Goal: Information Seeking & Learning: Understand process/instructions

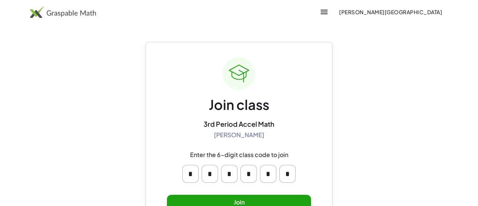
click at [255, 196] on button "Join" at bounding box center [239, 202] width 144 height 15
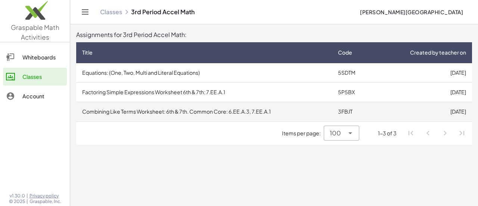
click at [177, 107] on td "Combining Like Terms Worksheet: 6th & 7th. Common Core: 6.EE.A.3, 7.EE.A.1" at bounding box center [204, 111] width 256 height 19
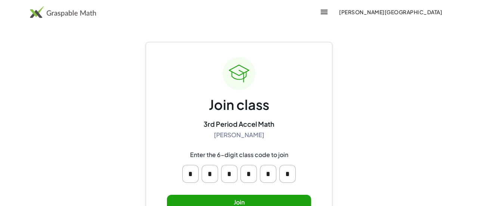
click at [267, 194] on div "Join class 3rd Period Accel Math Sandhya Mohanakrishnan Enter the 6-digit class…" at bounding box center [239, 139] width 144 height 165
click at [266, 196] on button "Join" at bounding box center [239, 202] width 144 height 15
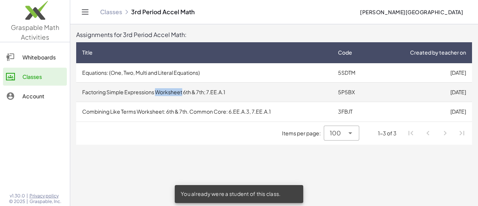
click at [149, 189] on main "Assignments for 3rd Period Accel Math: Title Code Created by teacher on Equatio…" at bounding box center [274, 103] width 408 height 206
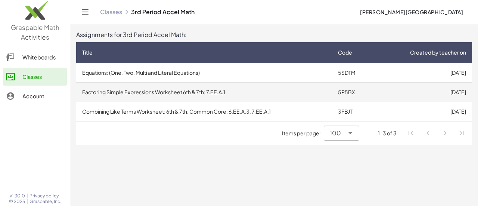
click at [239, 90] on td "Factoring Simple Expressions Worksheet 6th & 7th; 7.EE.A.1" at bounding box center [204, 92] width 256 height 19
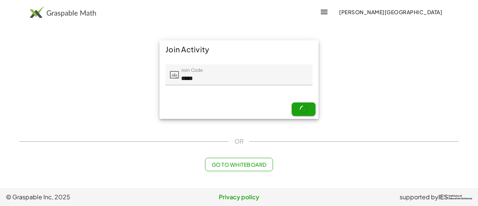
click at [239, 90] on div at bounding box center [238, 90] width 135 height 5
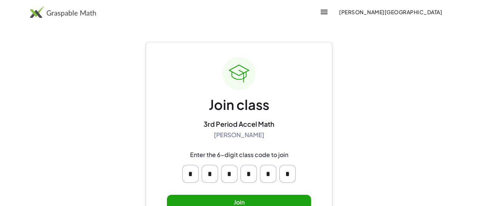
click at [245, 199] on button "Join" at bounding box center [239, 202] width 144 height 15
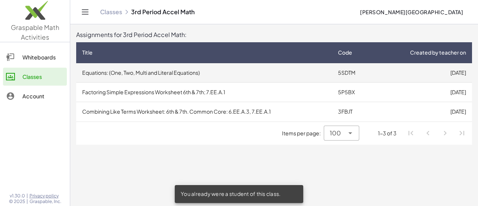
click at [224, 69] on td "Equations: (One, Two, Multi and Literal Equations)" at bounding box center [204, 72] width 256 height 19
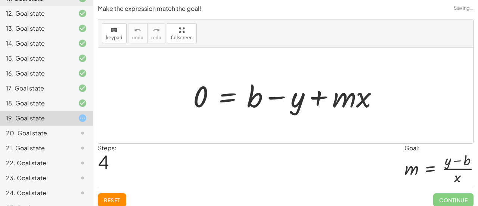
scroll to position [267, 0]
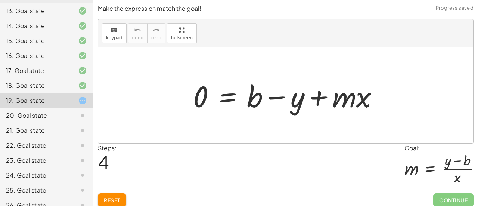
click at [55, 96] on div "19. Goal state" at bounding box center [36, 100] width 60 height 9
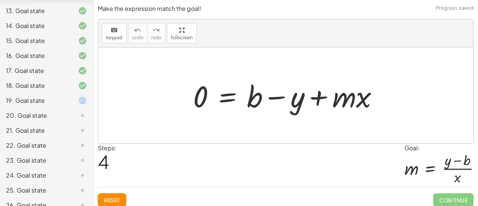
scroll to position [4, 0]
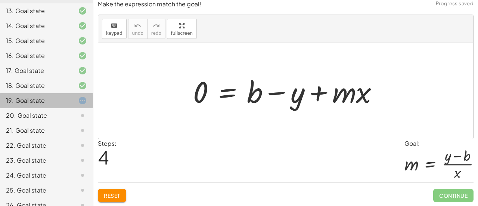
click at [55, 123] on div "19. Goal state" at bounding box center [46, 130] width 93 height 15
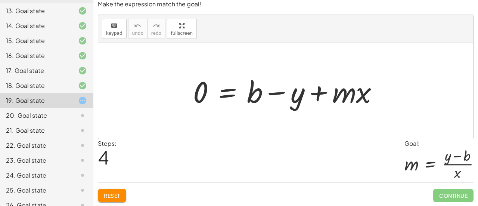
scroll to position [0, 0]
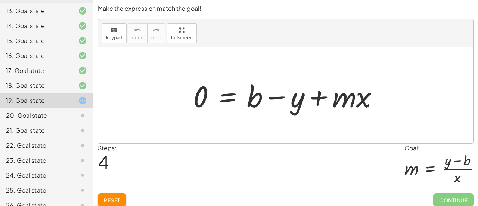
click at [109, 194] on button "Reset" at bounding box center [112, 199] width 28 height 13
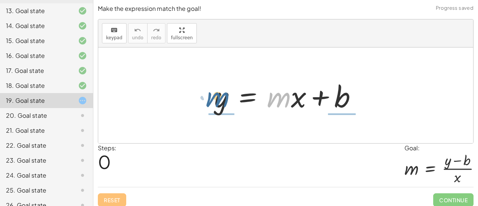
drag, startPoint x: 284, startPoint y: 100, endPoint x: 217, endPoint y: 100, distance: 66.8
click at [217, 100] on div at bounding box center [289, 95] width 156 height 38
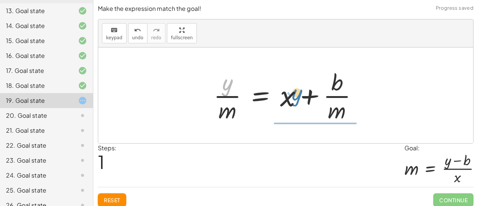
drag, startPoint x: 214, startPoint y: 87, endPoint x: 320, endPoint y: 94, distance: 106.3
click at [320, 94] on div at bounding box center [289, 94] width 158 height 57
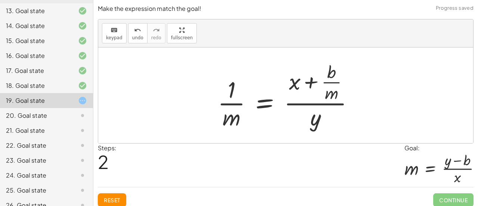
click at [106, 201] on span "Reset" at bounding box center [112, 199] width 16 height 7
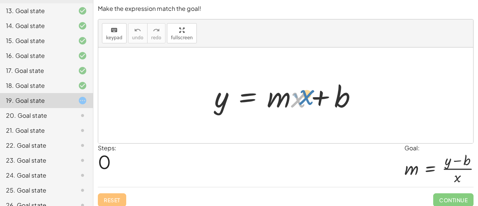
drag, startPoint x: 297, startPoint y: 102, endPoint x: 303, endPoint y: 100, distance: 6.3
click at [303, 100] on div at bounding box center [289, 95] width 156 height 38
drag, startPoint x: 215, startPoint y: 103, endPoint x: 315, endPoint y: 98, distance: 99.8
click at [315, 98] on div at bounding box center [289, 95] width 156 height 38
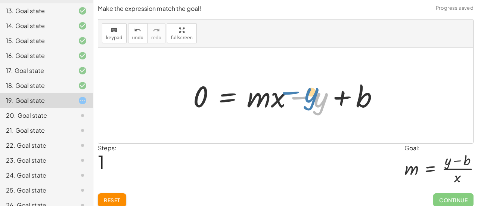
drag, startPoint x: 299, startPoint y: 98, endPoint x: 282, endPoint y: 94, distance: 18.1
click at [282, 94] on div at bounding box center [288, 95] width 199 height 38
drag, startPoint x: 293, startPoint y: 97, endPoint x: 335, endPoint y: 97, distance: 41.8
click at [335, 97] on div at bounding box center [288, 95] width 199 height 38
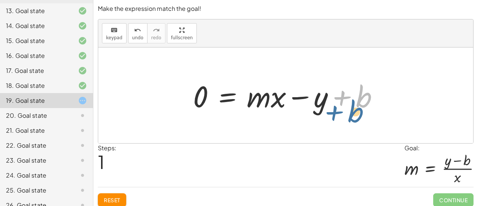
drag, startPoint x: 341, startPoint y: 97, endPoint x: 338, endPoint y: 101, distance: 5.3
click at [338, 101] on div at bounding box center [288, 95] width 199 height 38
click at [291, 97] on div at bounding box center [288, 95] width 199 height 38
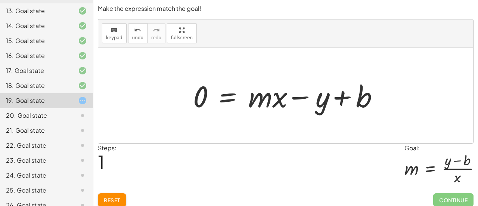
click at [291, 97] on div at bounding box center [288, 95] width 199 height 38
drag, startPoint x: 292, startPoint y: 97, endPoint x: 286, endPoint y: 94, distance: 7.5
click at [286, 94] on div at bounding box center [288, 95] width 199 height 38
drag, startPoint x: 276, startPoint y: 99, endPoint x: 315, endPoint y: 104, distance: 40.0
click at [315, 104] on div at bounding box center [288, 95] width 199 height 38
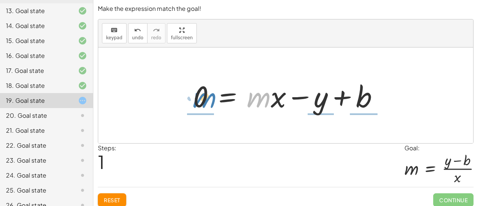
drag, startPoint x: 248, startPoint y: 96, endPoint x: 193, endPoint y: 96, distance: 55.3
click at [193, 96] on div at bounding box center [288, 95] width 199 height 38
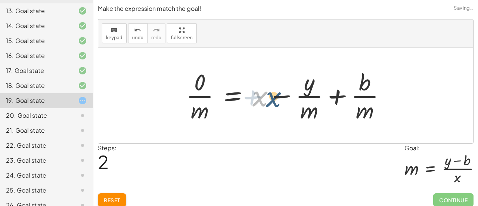
drag, startPoint x: 261, startPoint y: 97, endPoint x: 270, endPoint y: 92, distance: 10.7
click at [270, 92] on div at bounding box center [288, 94] width 213 height 57
drag, startPoint x: 306, startPoint y: 88, endPoint x: 344, endPoint y: 87, distance: 37.7
click at [344, 87] on div at bounding box center [288, 94] width 213 height 57
drag, startPoint x: 366, startPoint y: 80, endPoint x: 310, endPoint y: 83, distance: 56.1
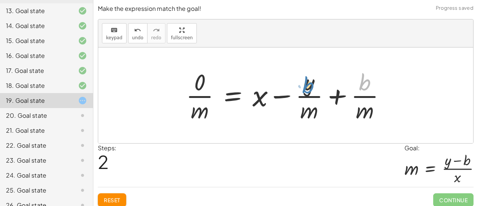
click at [310, 83] on div at bounding box center [288, 94] width 213 height 57
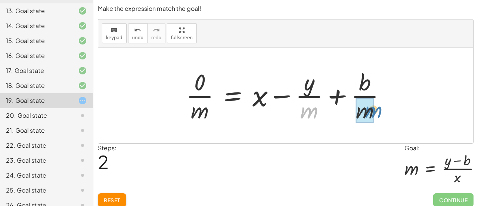
drag, startPoint x: 314, startPoint y: 112, endPoint x: 371, endPoint y: 113, distance: 57.5
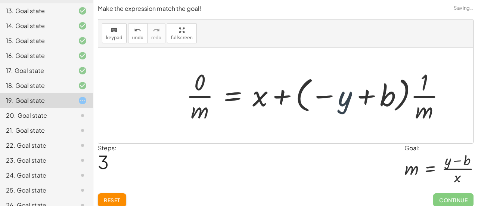
click at [341, 99] on div at bounding box center [318, 94] width 273 height 57
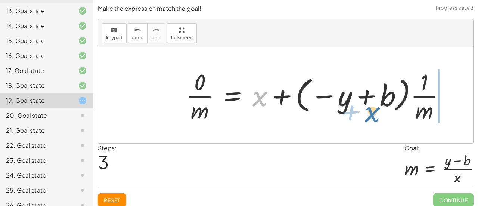
drag, startPoint x: 258, startPoint y: 101, endPoint x: 369, endPoint y: 117, distance: 112.7
click at [369, 117] on div at bounding box center [318, 94] width 273 height 57
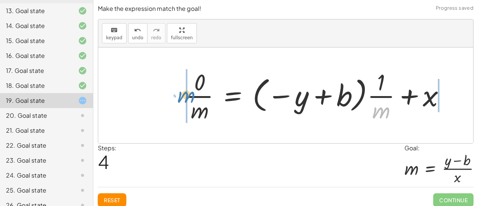
drag, startPoint x: 382, startPoint y: 115, endPoint x: 190, endPoint y: 98, distance: 192.6
click at [190, 98] on div at bounding box center [318, 94] width 273 height 57
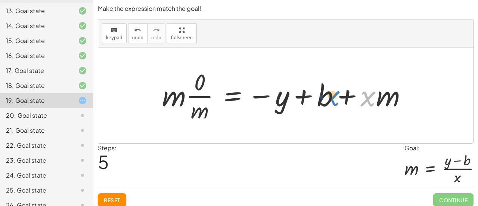
drag, startPoint x: 366, startPoint y: 95, endPoint x: 329, endPoint y: 94, distance: 36.6
click at [329, 94] on div at bounding box center [287, 94] width 258 height 57
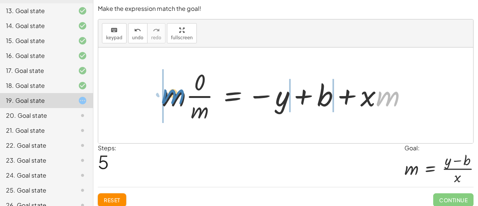
drag, startPoint x: 393, startPoint y: 99, endPoint x: 175, endPoint y: 97, distance: 217.3
click at [175, 97] on div at bounding box center [287, 94] width 258 height 57
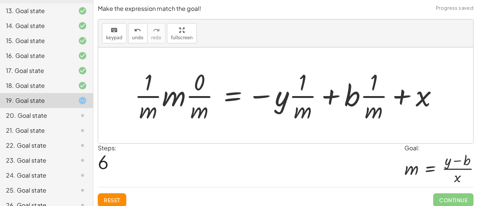
click at [111, 196] on span "Reset" at bounding box center [112, 199] width 16 height 7
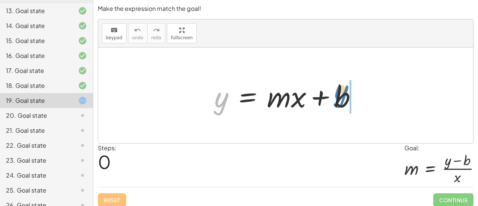
drag, startPoint x: 218, startPoint y: 106, endPoint x: 333, endPoint y: 99, distance: 115.2
click at [333, 99] on div at bounding box center [289, 95] width 156 height 38
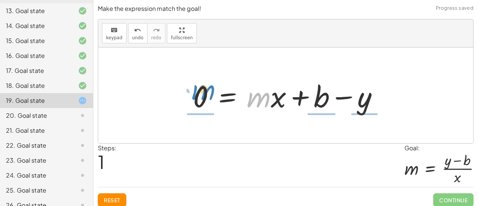
drag, startPoint x: 257, startPoint y: 106, endPoint x: 201, endPoint y: 98, distance: 56.1
click at [201, 98] on div at bounding box center [288, 95] width 199 height 38
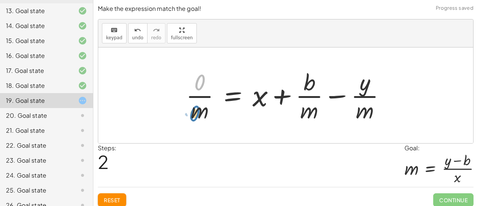
drag, startPoint x: 203, startPoint y: 84, endPoint x: 198, endPoint y: 115, distance: 31.5
click at [198, 115] on div at bounding box center [288, 94] width 213 height 57
drag, startPoint x: 373, startPoint y: 87, endPoint x: 330, endPoint y: 96, distance: 44.2
click at [330, 96] on div at bounding box center [288, 94] width 213 height 57
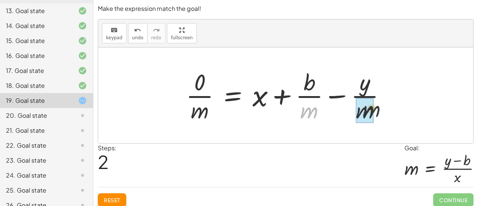
drag, startPoint x: 311, startPoint y: 112, endPoint x: 377, endPoint y: 111, distance: 66.1
click at [377, 111] on div at bounding box center [288, 94] width 213 height 57
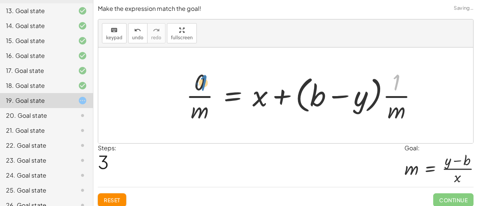
drag, startPoint x: 401, startPoint y: 88, endPoint x: 208, endPoint y: 88, distance: 193.8
click at [208, 88] on div at bounding box center [304, 94] width 245 height 57
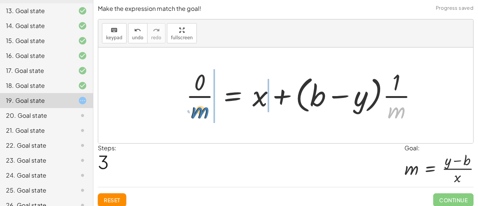
drag, startPoint x: 395, startPoint y: 108, endPoint x: 199, endPoint y: 108, distance: 195.6
click at [199, 108] on div at bounding box center [304, 94] width 245 height 57
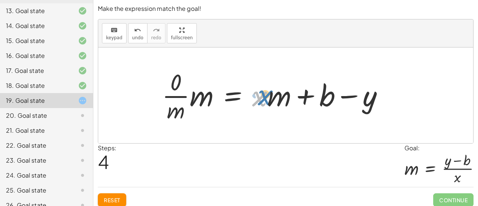
drag, startPoint x: 260, startPoint y: 97, endPoint x: 256, endPoint y: 95, distance: 4.7
click at [256, 95] on div at bounding box center [275, 94] width 235 height 57
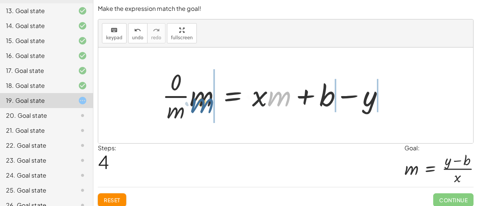
drag, startPoint x: 285, startPoint y: 97, endPoint x: 202, endPoint y: 100, distance: 82.6
click at [202, 100] on div at bounding box center [275, 94] width 235 height 57
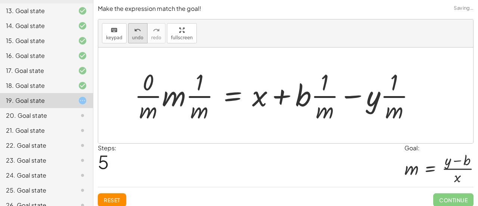
click at [132, 38] on span "undo" at bounding box center [137, 37] width 11 height 5
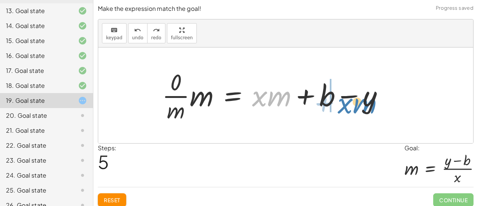
drag, startPoint x: 258, startPoint y: 99, endPoint x: 342, endPoint y: 106, distance: 84.3
click at [342, 106] on div at bounding box center [273, 94] width 230 height 57
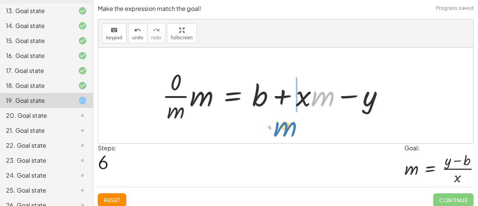
drag, startPoint x: 315, startPoint y: 98, endPoint x: 278, endPoint y: 128, distance: 48.0
click at [278, 128] on div "y = + · m · x + b 0 = + · m · x + b − y · 0 · m = + x + · b · m − · y · m · 0 ·…" at bounding box center [285, 95] width 375 height 96
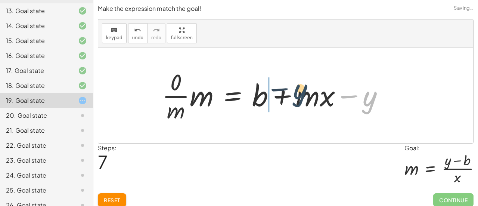
drag, startPoint x: 366, startPoint y: 109, endPoint x: 285, endPoint y: 105, distance: 81.5
click at [285, 105] on div at bounding box center [275, 94] width 235 height 57
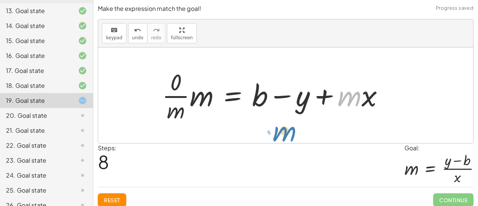
drag, startPoint x: 355, startPoint y: 98, endPoint x: 290, endPoint y: 134, distance: 74.0
click at [290, 134] on div "y = + · m · x + b 0 = + · m · x + b − y · 0 · m = + x + · b · m − · y · m · 0 ·…" at bounding box center [285, 95] width 375 height 96
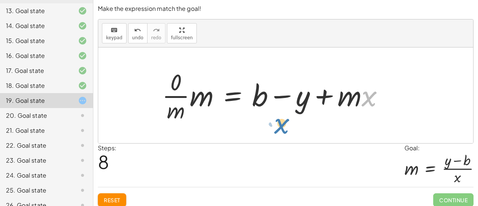
drag, startPoint x: 367, startPoint y: 100, endPoint x: 280, endPoint y: 128, distance: 91.6
click at [280, 128] on div "y = + · m · x + b 0 = + · m · x + b − y · 0 · m = + x + · b · m − · y · m · 0 ·…" at bounding box center [285, 95] width 375 height 96
click at [112, 199] on span "Reset" at bounding box center [112, 199] width 16 height 7
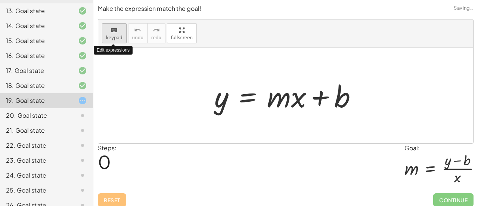
click at [109, 27] on div "keyboard" at bounding box center [114, 29] width 16 height 9
click at [223, 102] on div at bounding box center [289, 95] width 156 height 38
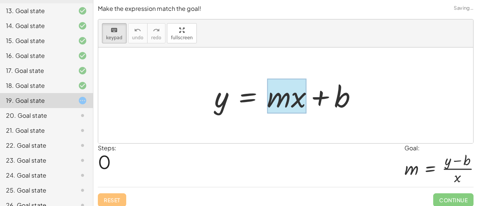
click at [276, 100] on div at bounding box center [286, 96] width 39 height 35
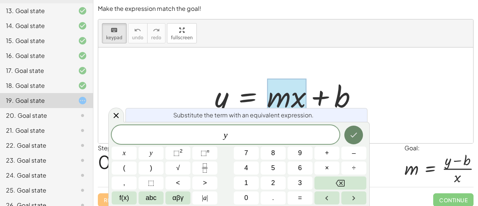
click at [348, 136] on button "Done" at bounding box center [353, 134] width 19 height 19
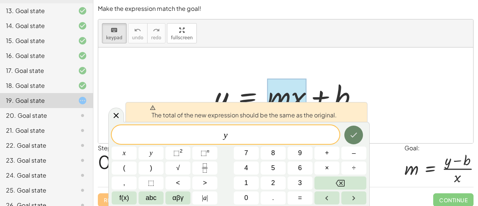
click at [350, 136] on icon "Done" at bounding box center [353, 134] width 9 height 9
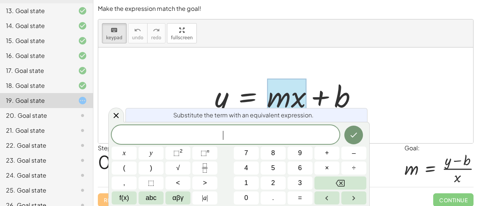
click at [297, 139] on div "​" at bounding box center [226, 134] width 228 height 19
click at [221, 100] on div at bounding box center [289, 95] width 156 height 38
click at [116, 115] on icon at bounding box center [116, 114] width 5 height 5
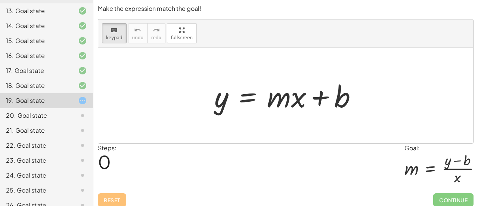
click at [218, 103] on div at bounding box center [289, 95] width 156 height 38
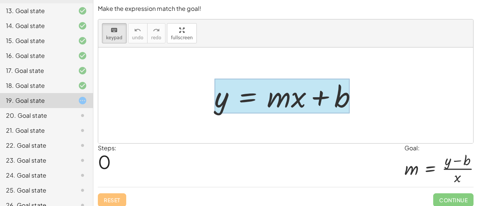
click at [236, 95] on div at bounding box center [282, 96] width 136 height 35
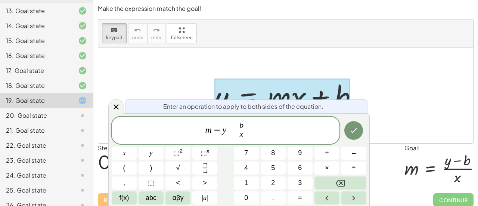
click at [137, 146] on div at bounding box center [124, 152] width 25 height 13
click at [360, 132] on button "Done" at bounding box center [353, 130] width 19 height 19
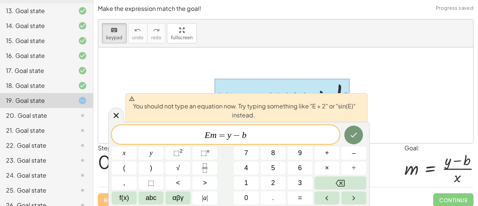
click at [418, 122] on div at bounding box center [285, 95] width 375 height 96
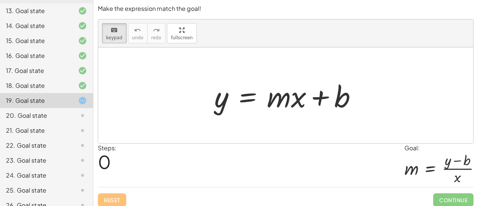
drag, startPoint x: 334, startPoint y: 98, endPoint x: 217, endPoint y: 110, distance: 118.2
click at [131, 44] on div "keyboard keypad undo [PERSON_NAME] redo fullscreen" at bounding box center [285, 33] width 375 height 28
click at [120, 39] on span "keypad" at bounding box center [114, 37] width 16 height 5
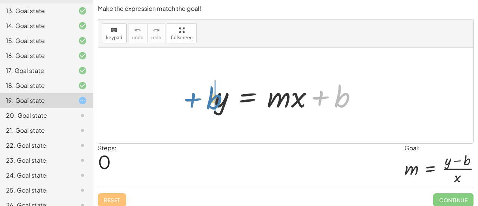
drag, startPoint x: 349, startPoint y: 92, endPoint x: 221, endPoint y: 94, distance: 127.7
click at [221, 94] on div at bounding box center [289, 95] width 156 height 38
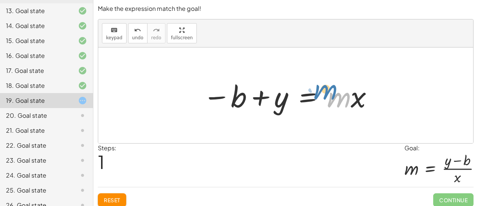
drag, startPoint x: 334, startPoint y: 102, endPoint x: 323, endPoint y: 108, distance: 12.5
click at [323, 108] on div at bounding box center [288, 95] width 179 height 38
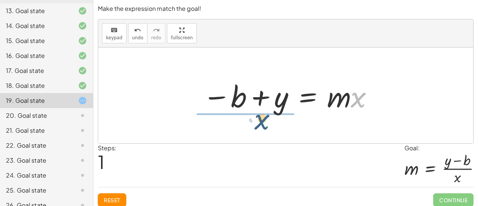
drag, startPoint x: 361, startPoint y: 102, endPoint x: 261, endPoint y: 124, distance: 102.8
click at [261, 124] on div "y = + · m · x + b · x y = · m · x b − +" at bounding box center [285, 95] width 375 height 96
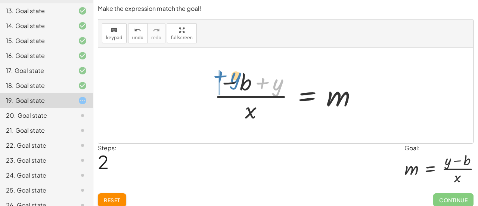
drag, startPoint x: 277, startPoint y: 89, endPoint x: 231, endPoint y: 83, distance: 46.3
click at [231, 83] on div at bounding box center [288, 94] width 157 height 57
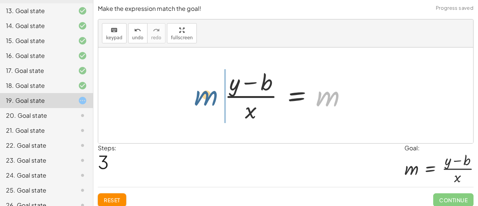
drag, startPoint x: 328, startPoint y: 99, endPoint x: 182, endPoint y: 97, distance: 146.4
click at [182, 97] on div "y = + · m · x + b − b + y = · m · x · ( − b + y ) · x = m m y = m · x b − + · (…" at bounding box center [285, 95] width 375 height 96
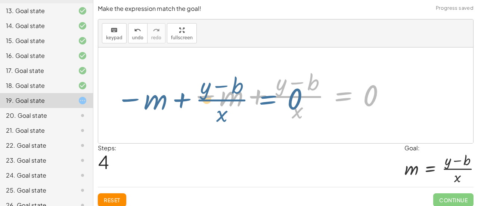
drag, startPoint x: 340, startPoint y: 95, endPoint x: 312, endPoint y: 96, distance: 28.4
click at [312, 96] on div at bounding box center [289, 94] width 202 height 57
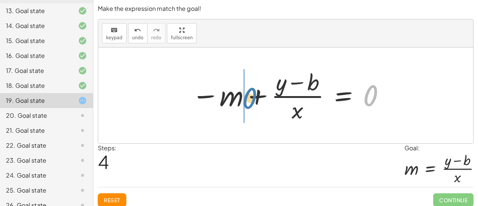
drag, startPoint x: 374, startPoint y: 93, endPoint x: 264, endPoint y: 97, distance: 111.0
click at [264, 97] on div at bounding box center [289, 94] width 202 height 57
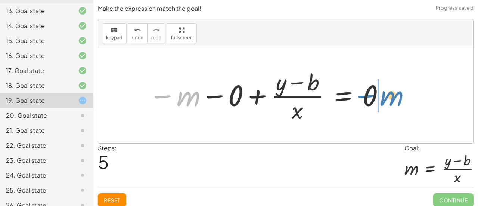
drag, startPoint x: 186, startPoint y: 98, endPoint x: 366, endPoint y: 96, distance: 180.0
click at [366, 96] on div at bounding box center [267, 94] width 245 height 57
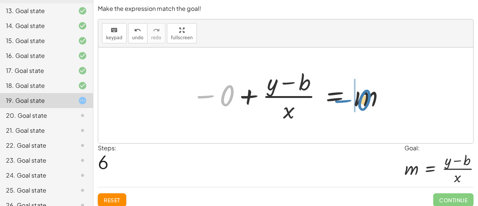
drag, startPoint x: 223, startPoint y: 92, endPoint x: 362, endPoint y: 96, distance: 138.9
click at [362, 96] on div at bounding box center [289, 94] width 202 height 57
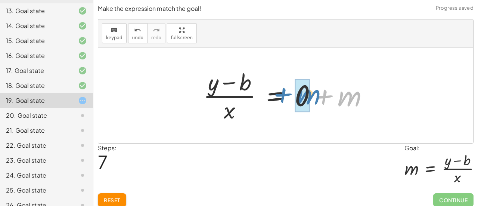
drag, startPoint x: 342, startPoint y: 97, endPoint x: 301, endPoint y: 96, distance: 41.5
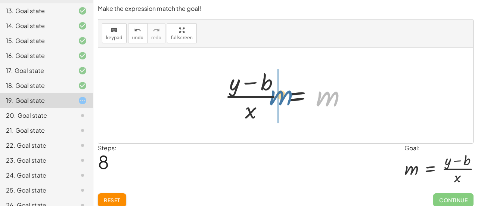
drag, startPoint x: 326, startPoint y: 95, endPoint x: 348, endPoint y: 96, distance: 22.1
click at [348, 96] on div at bounding box center [289, 94] width 136 height 57
drag, startPoint x: 333, startPoint y: 100, endPoint x: 284, endPoint y: 95, distance: 49.9
click at [284, 95] on div at bounding box center [289, 94] width 136 height 57
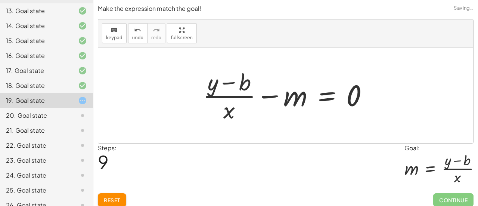
click at [199, 82] on div "y = + · m · x + b − b + y = · m · x · ( − b + y ) · x = m · ( + y − b ) · x = m…" at bounding box center [286, 95] width 188 height 61
click at [230, 87] on div at bounding box center [288, 94] width 179 height 57
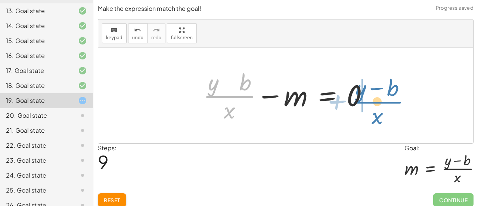
drag, startPoint x: 233, startPoint y: 94, endPoint x: 379, endPoint y: 98, distance: 146.0
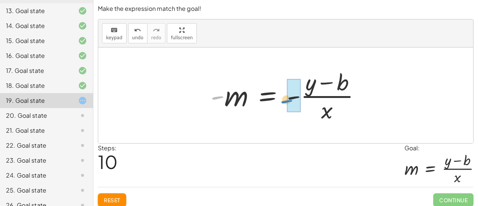
drag, startPoint x: 216, startPoint y: 96, endPoint x: 285, endPoint y: 100, distance: 68.8
click at [285, 100] on div at bounding box center [289, 94] width 164 height 57
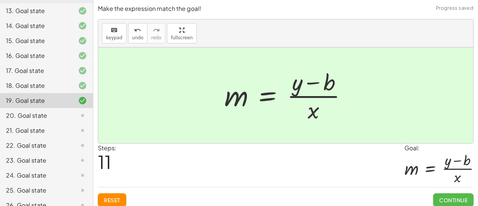
click at [451, 200] on span "Continue" at bounding box center [453, 199] width 28 height 7
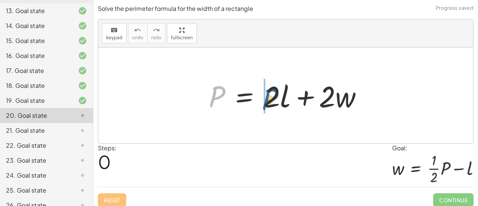
drag, startPoint x: 209, startPoint y: 94, endPoint x: 270, endPoint y: 97, distance: 61.3
click at [270, 97] on div at bounding box center [288, 95] width 167 height 38
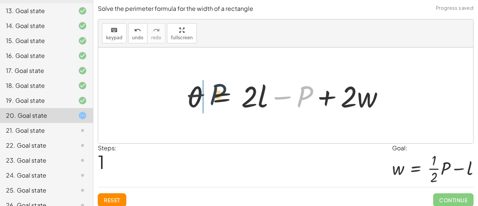
drag, startPoint x: 302, startPoint y: 96, endPoint x: 193, endPoint y: 96, distance: 109.0
click at [193, 96] on div at bounding box center [289, 95] width 210 height 38
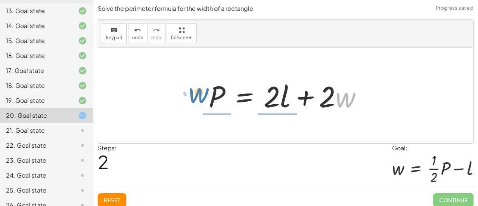
drag, startPoint x: 351, startPoint y: 100, endPoint x: 214, endPoint y: 97, distance: 136.7
click at [214, 97] on div at bounding box center [288, 95] width 167 height 38
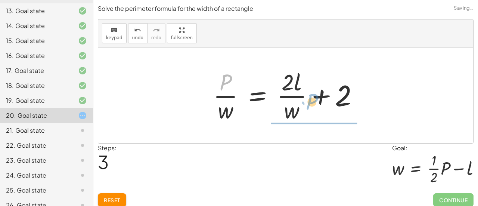
drag, startPoint x: 214, startPoint y: 81, endPoint x: 304, endPoint y: 102, distance: 92.3
click at [304, 102] on div at bounding box center [288, 94] width 159 height 57
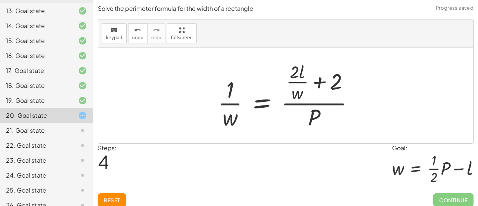
click at [116, 199] on span "Reset" at bounding box center [112, 199] width 16 height 7
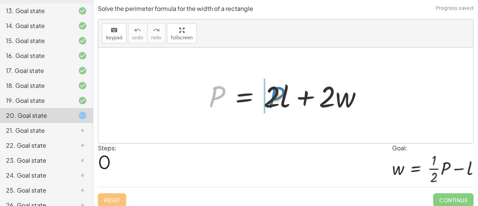
drag, startPoint x: 218, startPoint y: 98, endPoint x: 278, endPoint y: 99, distance: 59.7
click at [278, 99] on div at bounding box center [288, 95] width 167 height 38
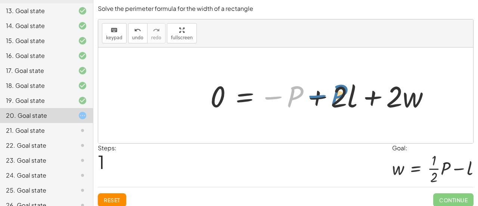
drag, startPoint x: 297, startPoint y: 96, endPoint x: 341, endPoint y: 95, distance: 44.1
click at [341, 95] on div at bounding box center [322, 95] width 233 height 38
drag, startPoint x: 341, startPoint y: 95, endPoint x: 290, endPoint y: 95, distance: 50.8
click at [290, 95] on div at bounding box center [322, 95] width 233 height 38
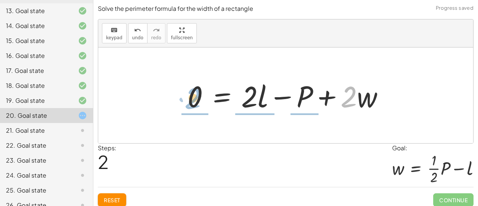
drag, startPoint x: 356, startPoint y: 98, endPoint x: 198, endPoint y: 99, distance: 157.9
click at [198, 99] on div at bounding box center [289, 95] width 210 height 38
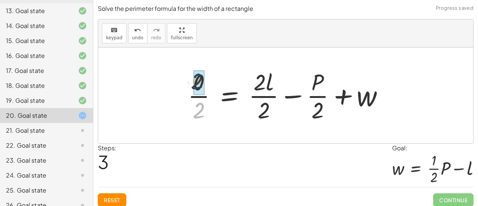
drag, startPoint x: 198, startPoint y: 114, endPoint x: 196, endPoint y: 83, distance: 31.1
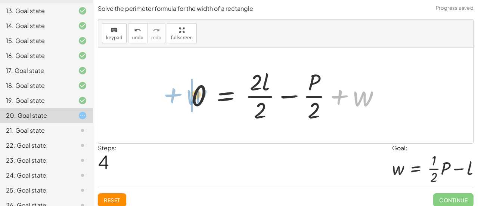
drag, startPoint x: 363, startPoint y: 94, endPoint x: 197, endPoint y: 93, distance: 165.8
click at [197, 93] on div at bounding box center [288, 94] width 202 height 57
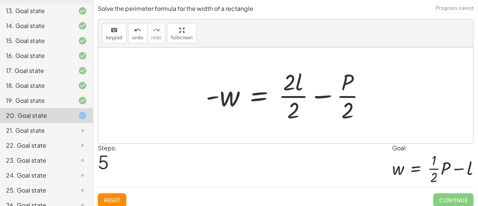
drag, startPoint x: 197, startPoint y: 94, endPoint x: 322, endPoint y: 134, distance: 131.1
click at [322, 134] on div "P = + · 2 · l + · 2 · w 0 = − P + · 2 · l + · 2 · w 0 = + · 2 · l − P + · 2 · w…" at bounding box center [285, 95] width 375 height 96
drag, startPoint x: 212, startPoint y: 121, endPoint x: 315, endPoint y: 101, distance: 104.6
click at [315, 101] on div at bounding box center [288, 94] width 173 height 57
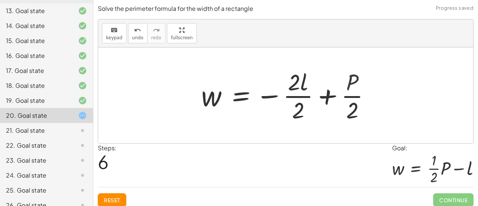
click at [375, 76] on div at bounding box center [289, 94] width 182 height 57
drag, startPoint x: 355, startPoint y: 84, endPoint x: 353, endPoint y: 116, distance: 32.9
click at [353, 116] on div at bounding box center [289, 94] width 182 height 57
drag, startPoint x: 353, startPoint y: 116, endPoint x: 349, endPoint y: 81, distance: 35.7
click at [349, 81] on div at bounding box center [289, 94] width 182 height 57
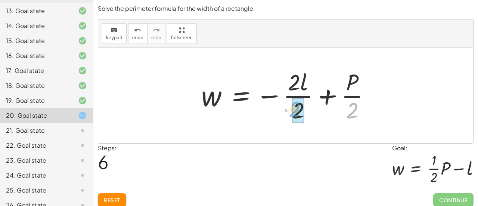
drag, startPoint x: 354, startPoint y: 112, endPoint x: 294, endPoint y: 111, distance: 59.7
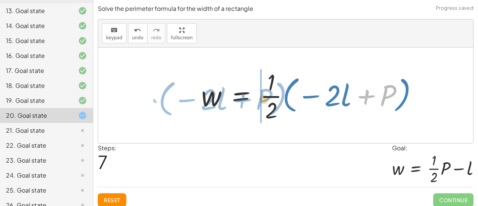
drag, startPoint x: 389, startPoint y: 87, endPoint x: 265, endPoint y: 90, distance: 124.0
click at [265, 90] on div at bounding box center [313, 94] width 230 height 57
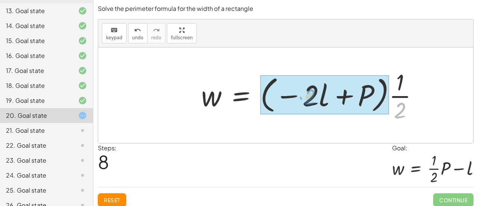
drag, startPoint x: 397, startPoint y: 109, endPoint x: 302, endPoint y: 92, distance: 96.4
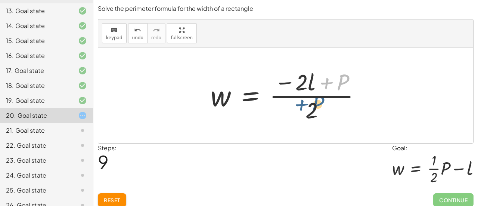
drag, startPoint x: 341, startPoint y: 85, endPoint x: 308, endPoint y: 115, distance: 43.9
click at [308, 115] on div at bounding box center [289, 94] width 164 height 57
drag, startPoint x: 300, startPoint y: 84, endPoint x: 317, endPoint y: 109, distance: 30.7
click at [317, 109] on div at bounding box center [289, 94] width 164 height 57
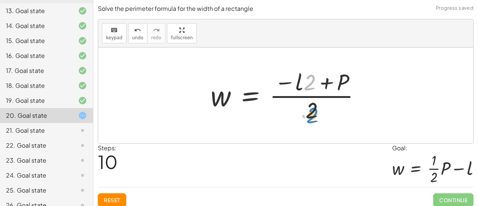
drag, startPoint x: 307, startPoint y: 87, endPoint x: 308, endPoint y: 119, distance: 32.1
click at [308, 119] on div at bounding box center [289, 94] width 164 height 57
drag, startPoint x: 310, startPoint y: 117, endPoint x: 306, endPoint y: 77, distance: 40.5
click at [306, 77] on div at bounding box center [289, 94] width 164 height 57
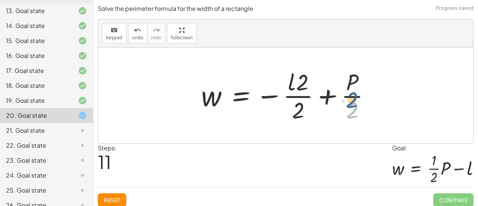
drag, startPoint x: 352, startPoint y: 114, endPoint x: 353, endPoint y: 109, distance: 4.3
click at [353, 109] on div at bounding box center [289, 94] width 182 height 57
drag, startPoint x: 300, startPoint y: 111, endPoint x: 357, endPoint y: 108, distance: 56.8
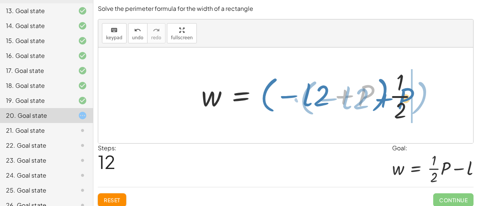
drag, startPoint x: 368, startPoint y: 90, endPoint x: 407, endPoint y: 93, distance: 39.7
click at [407, 93] on div at bounding box center [313, 94] width 230 height 57
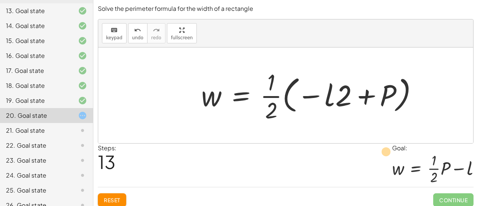
drag, startPoint x: 387, startPoint y: 94, endPoint x: 385, endPoint y: 150, distance: 56.0
click at [389, 99] on div at bounding box center [313, 94] width 230 height 57
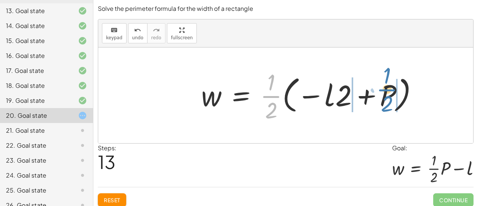
drag, startPoint x: 268, startPoint y: 99, endPoint x: 382, endPoint y: 92, distance: 114.4
click at [382, 92] on div at bounding box center [313, 94] width 230 height 57
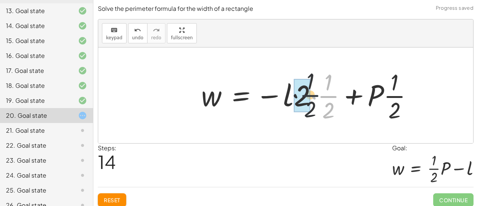
drag, startPoint x: 333, startPoint y: 92, endPoint x: 301, endPoint y: 91, distance: 32.1
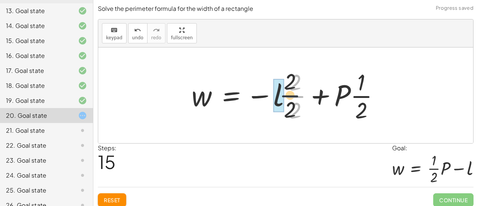
drag, startPoint x: 298, startPoint y: 98, endPoint x: 275, endPoint y: 95, distance: 23.7
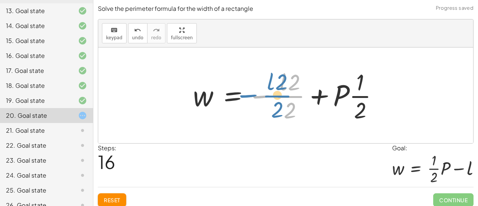
drag, startPoint x: 293, startPoint y: 94, endPoint x: 282, endPoint y: 94, distance: 10.5
click at [282, 94] on div at bounding box center [288, 94] width 199 height 57
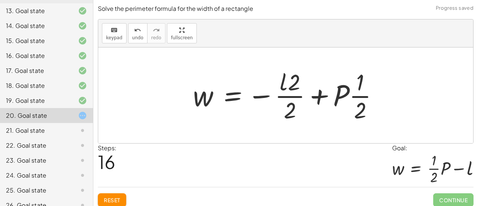
click at [114, 201] on span "Reset" at bounding box center [112, 199] width 16 height 7
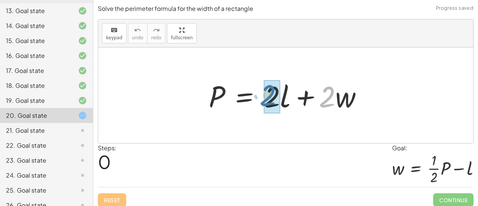
drag, startPoint x: 333, startPoint y: 98, endPoint x: 273, endPoint y: 97, distance: 59.8
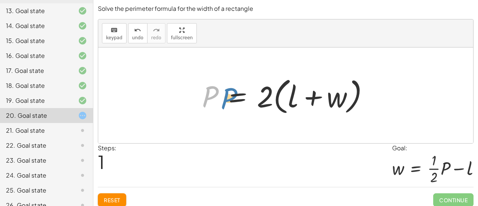
drag, startPoint x: 208, startPoint y: 94, endPoint x: 169, endPoint y: 90, distance: 38.6
click at [169, 90] on div "P = + · 2 · l + · 2 · w P P = + 2 l + · w · ( )" at bounding box center [285, 95] width 375 height 96
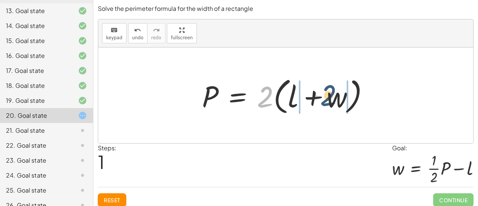
drag, startPoint x: 268, startPoint y: 101, endPoint x: 336, endPoint y: 100, distance: 67.6
click at [336, 100] on div at bounding box center [288, 95] width 180 height 43
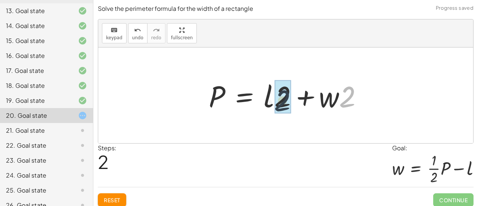
drag, startPoint x: 345, startPoint y: 96, endPoint x: 276, endPoint y: 100, distance: 69.2
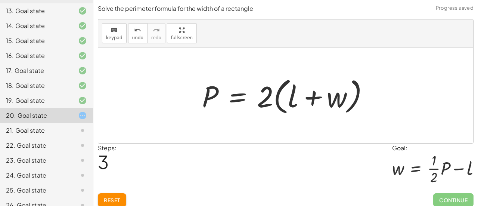
click at [115, 203] on button "Reset" at bounding box center [112, 199] width 28 height 13
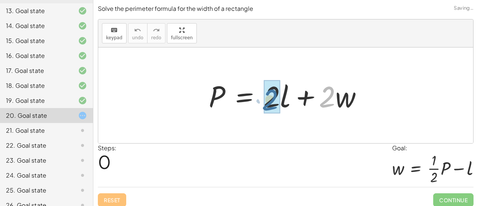
drag, startPoint x: 331, startPoint y: 86, endPoint x: 272, endPoint y: 85, distance: 59.0
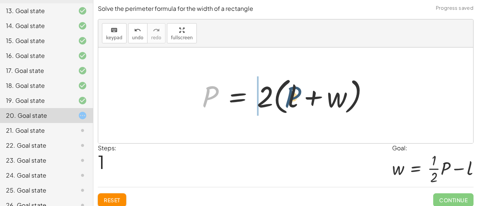
drag, startPoint x: 208, startPoint y: 95, endPoint x: 315, endPoint y: 96, distance: 107.9
click at [315, 96] on div at bounding box center [288, 95] width 180 height 43
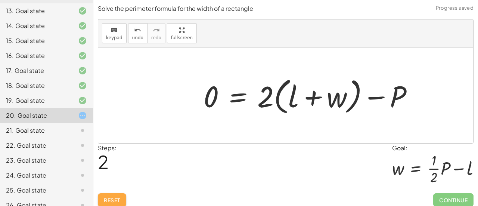
click at [120, 198] on span "Reset" at bounding box center [112, 199] width 16 height 7
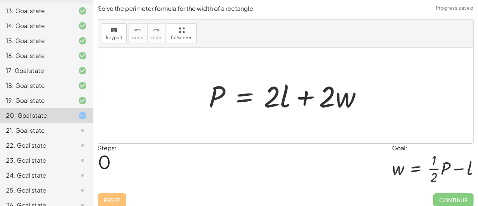
click at [118, 205] on div "Reset Continue" at bounding box center [286, 197] width 376 height 20
drag, startPoint x: 270, startPoint y: 98, endPoint x: 213, endPoint y: 95, distance: 57.6
click at [213, 95] on div at bounding box center [288, 95] width 167 height 38
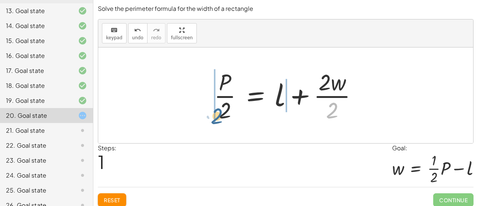
drag, startPoint x: 339, startPoint y: 112, endPoint x: 222, endPoint y: 118, distance: 116.6
click at [222, 118] on div at bounding box center [288, 94] width 157 height 57
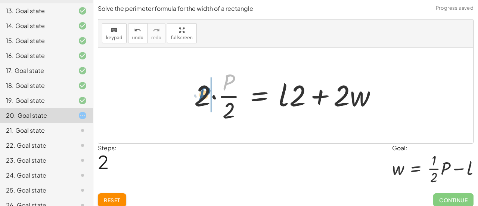
drag, startPoint x: 238, startPoint y: 81, endPoint x: 212, endPoint y: 95, distance: 29.1
click at [212, 95] on div at bounding box center [288, 94] width 196 height 57
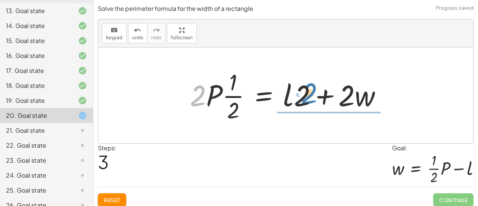
drag, startPoint x: 193, startPoint y: 95, endPoint x: 305, endPoint y: 92, distance: 111.7
click at [305, 92] on div at bounding box center [289, 94] width 206 height 57
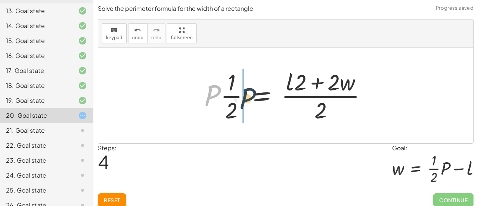
drag, startPoint x: 212, startPoint y: 94, endPoint x: 247, endPoint y: 97, distance: 35.3
click at [247, 97] on div at bounding box center [288, 94] width 176 height 57
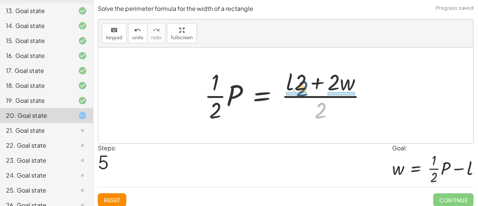
drag, startPoint x: 321, startPoint y: 106, endPoint x: 301, endPoint y: 80, distance: 33.8
click at [301, 80] on div at bounding box center [288, 94] width 176 height 57
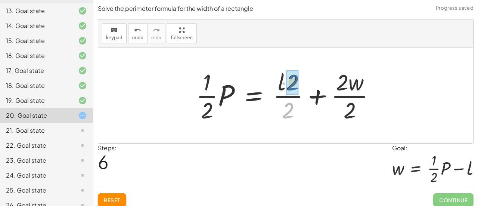
drag, startPoint x: 298, startPoint y: 112, endPoint x: 305, endPoint y: 82, distance: 30.6
click at [305, 82] on div at bounding box center [288, 94] width 193 height 57
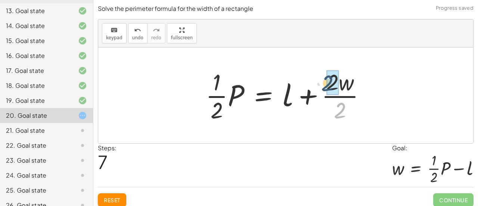
drag, startPoint x: 346, startPoint y: 114, endPoint x: 333, endPoint y: 85, distance: 31.6
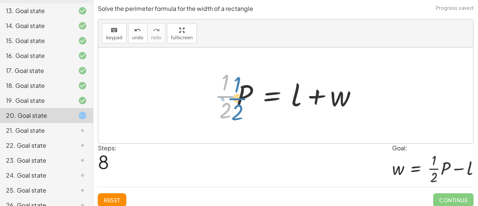
drag, startPoint x: 230, startPoint y: 94, endPoint x: 219, endPoint y: 95, distance: 11.3
click at [219, 95] on div at bounding box center [289, 94] width 156 height 57
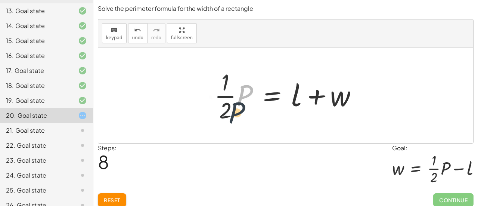
drag, startPoint x: 244, startPoint y: 94, endPoint x: 239, endPoint y: 102, distance: 9.4
click at [239, 102] on div at bounding box center [289, 94] width 156 height 57
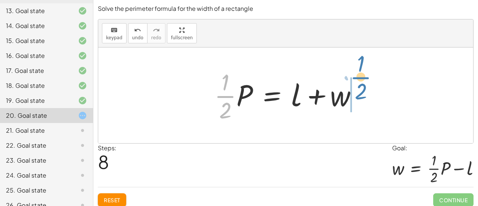
drag, startPoint x: 232, startPoint y: 94, endPoint x: 366, endPoint y: 83, distance: 134.1
click at [366, 83] on div at bounding box center [289, 94] width 156 height 57
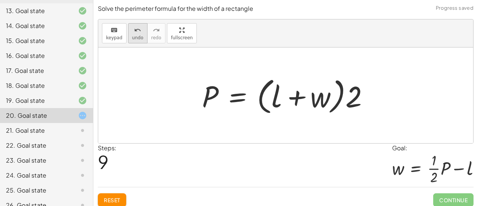
click at [134, 28] on icon "undo" at bounding box center [137, 30] width 7 height 9
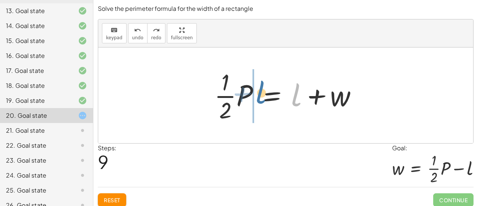
drag, startPoint x: 267, startPoint y: 98, endPoint x: 256, endPoint y: 96, distance: 11.0
click at [256, 96] on div at bounding box center [289, 94] width 156 height 57
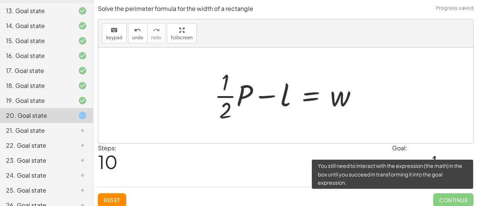
click at [448, 202] on span "Continue" at bounding box center [453, 199] width 40 height 13
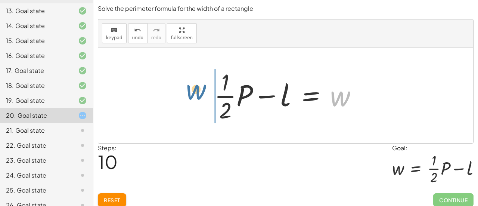
drag, startPoint x: 342, startPoint y: 100, endPoint x: 193, endPoint y: 94, distance: 149.1
click at [193, 94] on div "P = + · 2 · l + · 2 · w · P · 2 = + l + · 2 · w · 2 · 2 · · P · 2 = + · l · 2 +…" at bounding box center [285, 95] width 375 height 96
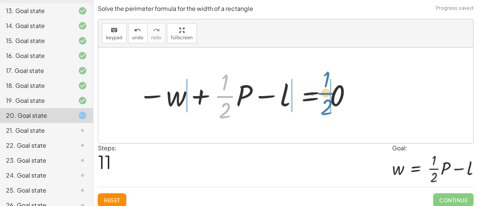
drag, startPoint x: 227, startPoint y: 93, endPoint x: 332, endPoint y: 87, distance: 105.1
click at [332, 87] on div at bounding box center [245, 94] width 222 height 57
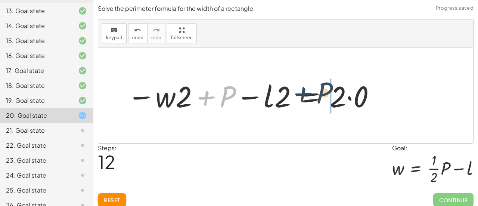
drag, startPoint x: 224, startPoint y: 99, endPoint x: 346, endPoint y: 96, distance: 121.7
click at [346, 96] on div at bounding box center [252, 95] width 256 height 38
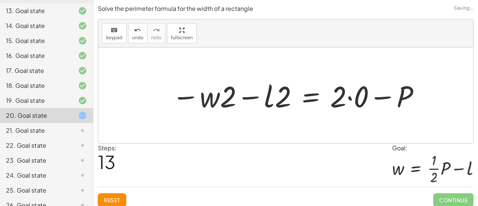
click at [119, 196] on span "Reset" at bounding box center [112, 199] width 16 height 7
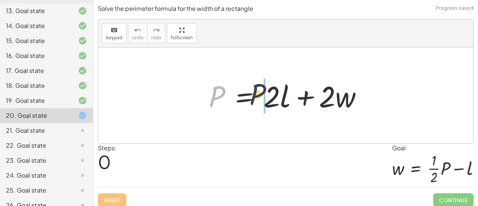
drag, startPoint x: 211, startPoint y: 94, endPoint x: 268, endPoint y: 91, distance: 57.6
click at [268, 91] on div at bounding box center [288, 95] width 167 height 38
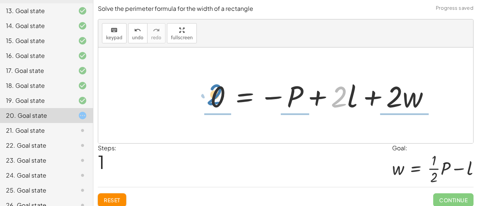
drag, startPoint x: 338, startPoint y: 93, endPoint x: 212, endPoint y: 91, distance: 126.2
click at [212, 91] on div at bounding box center [322, 95] width 233 height 38
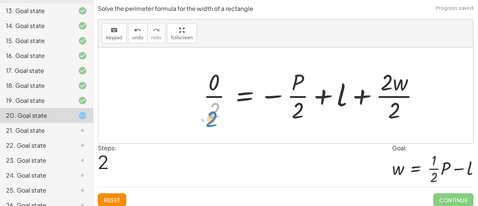
drag, startPoint x: 219, startPoint y: 115, endPoint x: 215, endPoint y: 126, distance: 11.3
click at [215, 126] on div "P = + · 2 · l + · 2 · w 0 = − P + · 2 · l + · 2 · w · 2 P = + l + · 2 · w 0 − ·…" at bounding box center [285, 95] width 375 height 96
drag, startPoint x: 214, startPoint y: 121, endPoint x: 216, endPoint y: 98, distance: 22.6
click at [216, 98] on div at bounding box center [314, 94] width 230 height 57
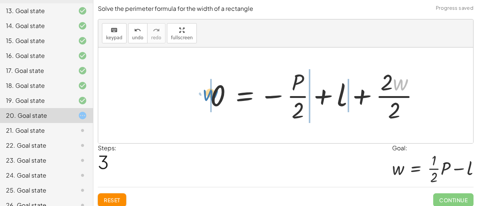
drag, startPoint x: 394, startPoint y: 86, endPoint x: 210, endPoint y: 97, distance: 184.4
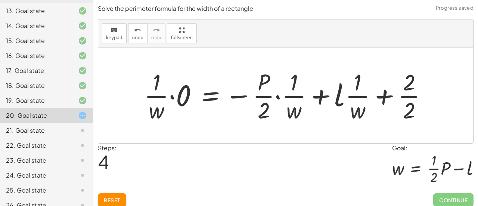
click at [116, 201] on span "Reset" at bounding box center [112, 199] width 16 height 7
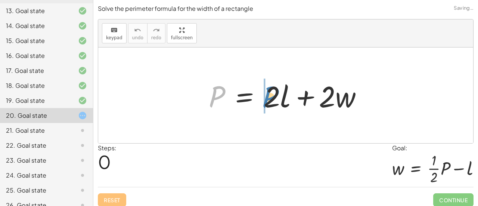
drag, startPoint x: 211, startPoint y: 94, endPoint x: 259, endPoint y: 93, distance: 48.2
click at [259, 93] on div at bounding box center [288, 95] width 167 height 38
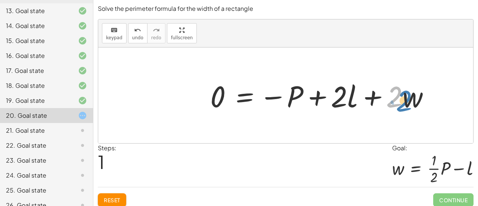
drag, startPoint x: 399, startPoint y: 94, endPoint x: 413, endPoint y: 99, distance: 14.2
click at [413, 99] on div at bounding box center [322, 95] width 233 height 38
drag, startPoint x: 401, startPoint y: 96, endPoint x: 227, endPoint y: 106, distance: 174.3
click at [227, 106] on div at bounding box center [322, 95] width 233 height 38
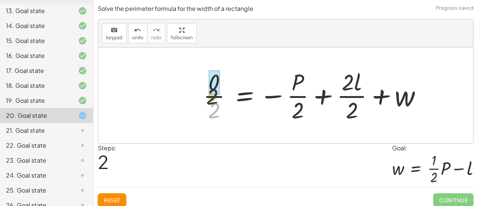
drag, startPoint x: 220, startPoint y: 108, endPoint x: 218, endPoint y: 85, distance: 22.6
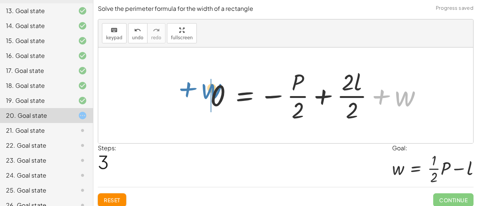
drag, startPoint x: 398, startPoint y: 97, endPoint x: 205, endPoint y: 90, distance: 192.8
click at [205, 90] on div "P = + · 2 · l + · 2 · w 0 = − P + · 2 · l + · 2 · w · 0 · 2 = − · P · 2 + · 2 ·…" at bounding box center [316, 95] width 234 height 61
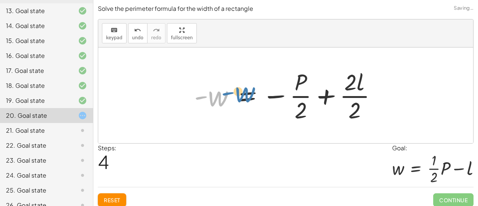
drag, startPoint x: 209, startPoint y: 97, endPoint x: 196, endPoint y: 101, distance: 13.1
click at [196, 101] on div at bounding box center [288, 94] width 196 height 57
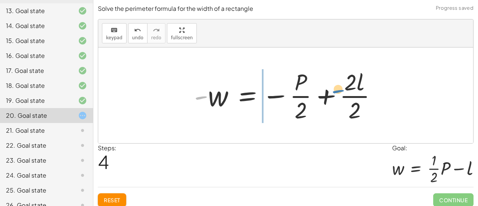
drag, startPoint x: 200, startPoint y: 96, endPoint x: 333, endPoint y: 91, distance: 132.6
click at [333, 91] on div at bounding box center [288, 94] width 196 height 57
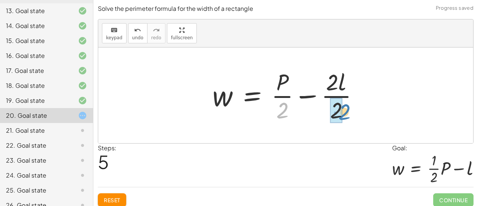
drag, startPoint x: 284, startPoint y: 112, endPoint x: 343, endPoint y: 112, distance: 59.0
click at [343, 112] on div at bounding box center [288, 94] width 159 height 57
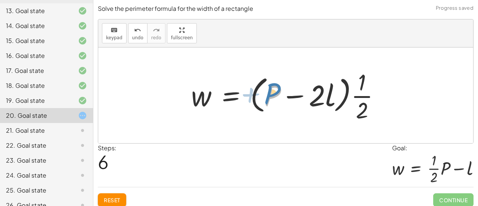
drag, startPoint x: 277, startPoint y: 97, endPoint x: 273, endPoint y: 96, distance: 4.3
click at [273, 96] on div at bounding box center [288, 94] width 202 height 57
drag, startPoint x: 358, startPoint y: 88, endPoint x: 378, endPoint y: 99, distance: 22.4
click at [378, 99] on div at bounding box center [288, 94] width 202 height 57
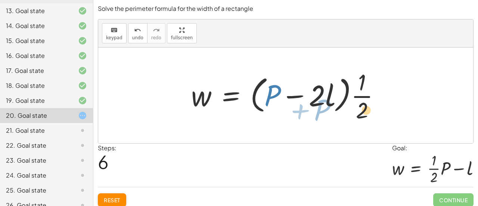
drag, startPoint x: 313, startPoint y: 99, endPoint x: 360, endPoint y: 113, distance: 49.9
click at [360, 113] on div at bounding box center [288, 94] width 202 height 57
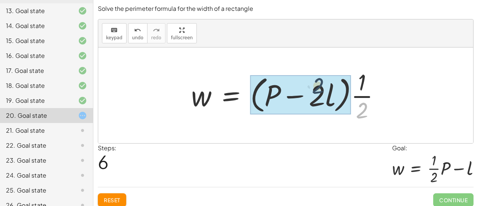
drag, startPoint x: 361, startPoint y: 113, endPoint x: 302, endPoint y: 93, distance: 62.0
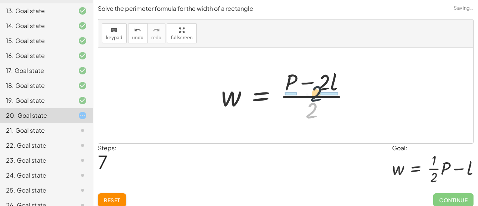
drag, startPoint x: 314, startPoint y: 110, endPoint x: 326, endPoint y: 81, distance: 30.8
click at [326, 81] on div at bounding box center [288, 94] width 143 height 57
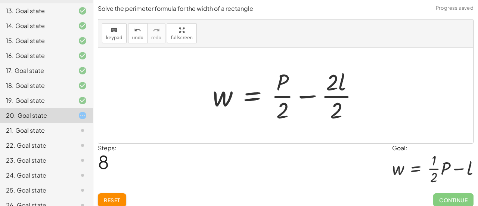
click at [356, 113] on div at bounding box center [288, 94] width 159 height 57
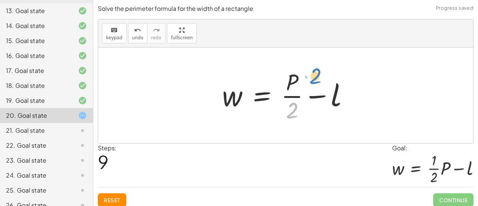
drag, startPoint x: 295, startPoint y: 105, endPoint x: 324, endPoint y: 72, distance: 44.2
click at [324, 72] on div at bounding box center [288, 94] width 140 height 57
drag, startPoint x: 288, startPoint y: 111, endPoint x: 301, endPoint y: 90, distance: 24.8
click at [301, 90] on div at bounding box center [288, 94] width 140 height 57
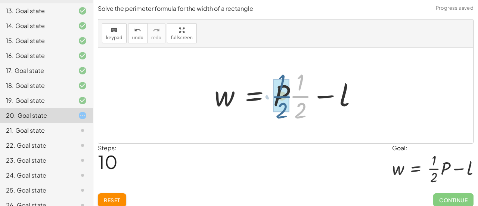
drag, startPoint x: 302, startPoint y: 93, endPoint x: 280, endPoint y: 93, distance: 22.4
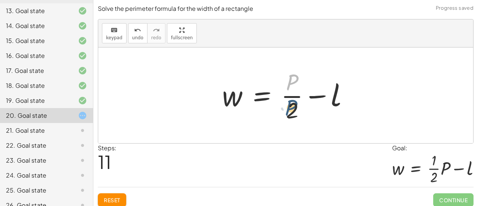
drag, startPoint x: 292, startPoint y: 85, endPoint x: 292, endPoint y: 113, distance: 28.0
click at [292, 113] on div at bounding box center [288, 94] width 140 height 57
click at [129, 35] on button "undo undo" at bounding box center [137, 33] width 19 height 20
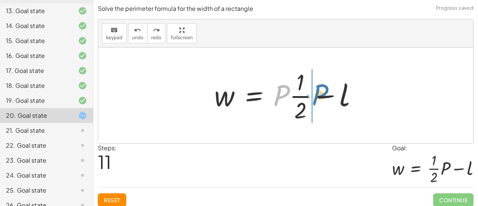
drag, startPoint x: 280, startPoint y: 101, endPoint x: 317, endPoint y: 100, distance: 36.2
click at [317, 100] on div at bounding box center [289, 94] width 156 height 57
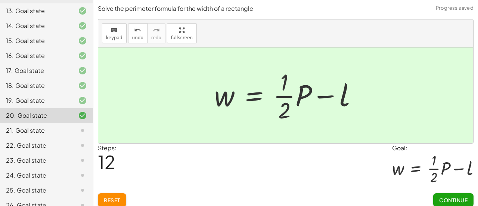
click at [450, 196] on span "Continue" at bounding box center [453, 199] width 28 height 7
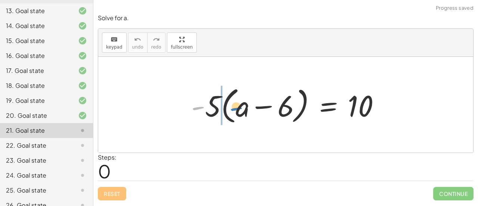
drag, startPoint x: 204, startPoint y: 108, endPoint x: 246, endPoint y: 109, distance: 42.6
click at [246, 109] on div at bounding box center [288, 104] width 202 height 43
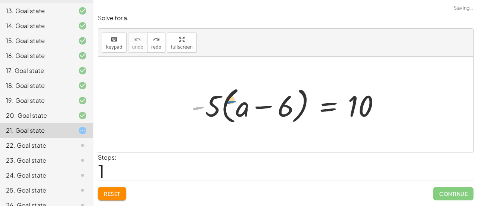
drag, startPoint x: 198, startPoint y: 104, endPoint x: 202, endPoint y: 99, distance: 6.1
click at [202, 99] on div at bounding box center [288, 104] width 202 height 43
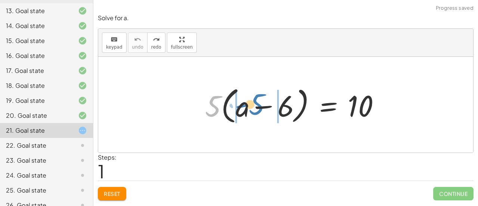
drag, startPoint x: 212, startPoint y: 103, endPoint x: 252, endPoint y: 101, distance: 40.0
click at [252, 101] on div at bounding box center [288, 104] width 202 height 43
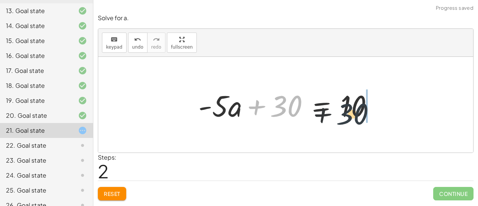
drag, startPoint x: 285, startPoint y: 109, endPoint x: 358, endPoint y: 114, distance: 74.1
click at [358, 114] on div at bounding box center [289, 104] width 188 height 38
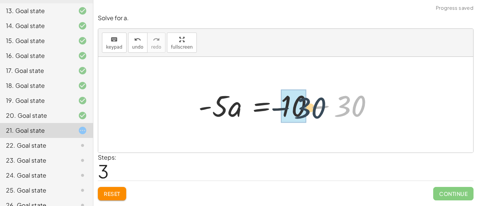
drag, startPoint x: 348, startPoint y: 111, endPoint x: 303, endPoint y: 112, distance: 45.2
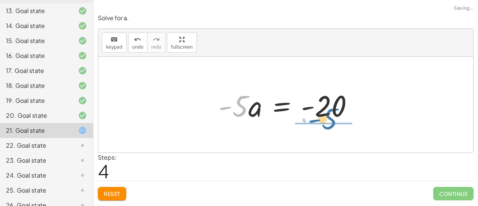
drag, startPoint x: 236, startPoint y: 104, endPoint x: 331, endPoint y: 111, distance: 95.1
click at [331, 111] on div at bounding box center [289, 104] width 148 height 38
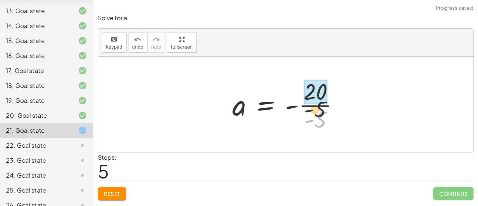
drag, startPoint x: 319, startPoint y: 118, endPoint x: 308, endPoint y: 85, distance: 34.6
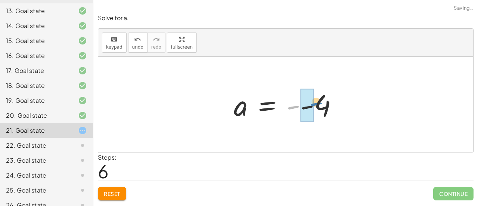
drag, startPoint x: 294, startPoint y: 110, endPoint x: 313, endPoint y: 108, distance: 19.1
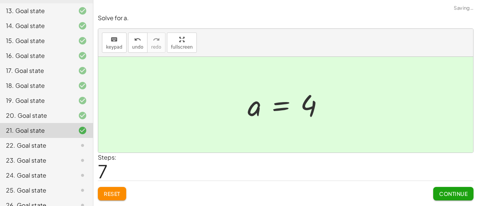
click at [442, 194] on span "Continue" at bounding box center [453, 193] width 28 height 7
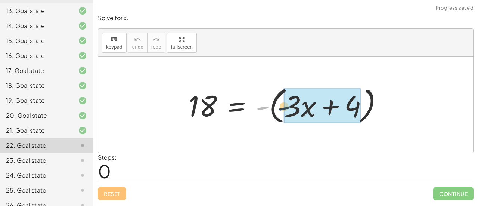
drag, startPoint x: 262, startPoint y: 107, endPoint x: 293, endPoint y: 108, distance: 31.0
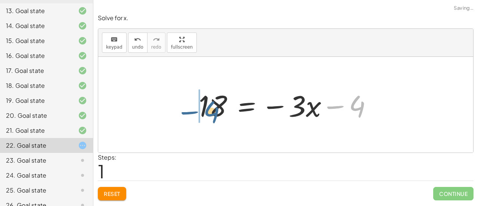
drag, startPoint x: 355, startPoint y: 104, endPoint x: 204, endPoint y: 113, distance: 151.5
click at [204, 113] on div at bounding box center [288, 104] width 187 height 38
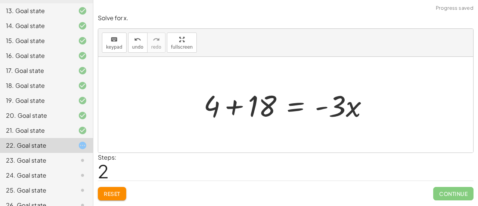
drag, startPoint x: 154, startPoint y: 111, endPoint x: 218, endPoint y: 112, distance: 63.9
click at [218, 112] on div "18 = - ( + · 3 · x + 4 ) 18 = − · 3 · x − 4 18 = · 3 · x 4 + + -" at bounding box center [285, 105] width 375 height 96
drag, startPoint x: 218, startPoint y: 112, endPoint x: 248, endPoint y: 105, distance: 30.7
click at [248, 105] on div at bounding box center [289, 104] width 178 height 38
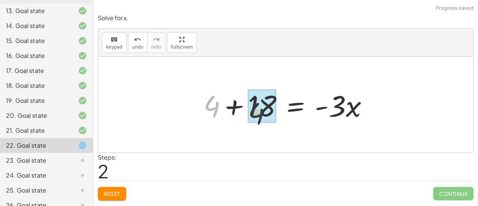
drag, startPoint x: 203, startPoint y: 107, endPoint x: 268, endPoint y: 115, distance: 65.8
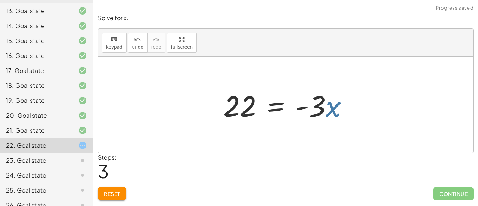
click at [334, 105] on div at bounding box center [289, 104] width 138 height 38
drag, startPoint x: 318, startPoint y: 104, endPoint x: 233, endPoint y: 115, distance: 86.6
click at [233, 115] on div at bounding box center [289, 104] width 138 height 38
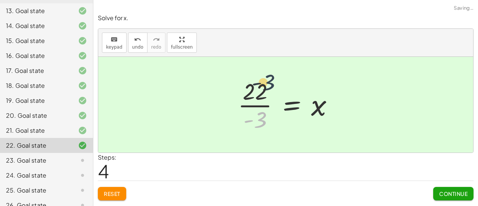
drag, startPoint x: 243, startPoint y: 125, endPoint x: 252, endPoint y: 87, distance: 39.2
click at [252, 87] on div at bounding box center [288, 104] width 109 height 57
click at [444, 194] on span "Continue" at bounding box center [453, 193] width 28 height 7
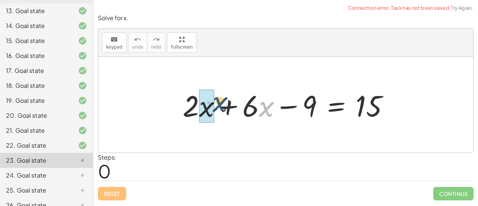
drag, startPoint x: 260, startPoint y: 113, endPoint x: 205, endPoint y: 109, distance: 55.4
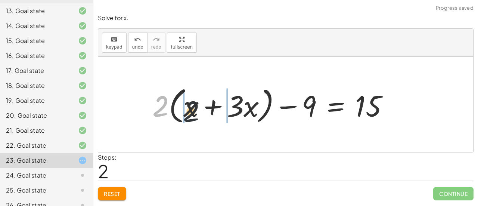
drag, startPoint x: 156, startPoint y: 105, endPoint x: 197, endPoint y: 112, distance: 41.3
click at [197, 112] on div at bounding box center [274, 104] width 250 height 43
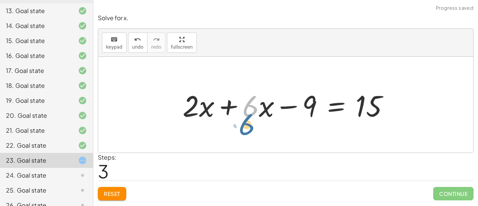
drag, startPoint x: 250, startPoint y: 104, endPoint x: 258, endPoint y: 93, distance: 13.6
click at [258, 93] on div at bounding box center [289, 104] width 220 height 38
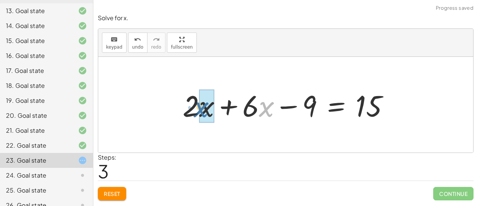
drag, startPoint x: 266, startPoint y: 102, endPoint x: 200, endPoint y: 102, distance: 66.1
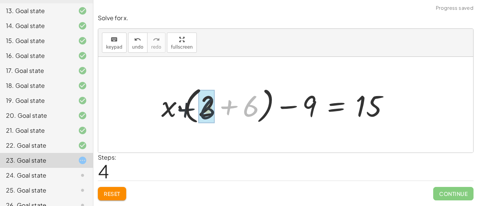
drag, startPoint x: 254, startPoint y: 107, endPoint x: 206, endPoint y: 109, distance: 48.6
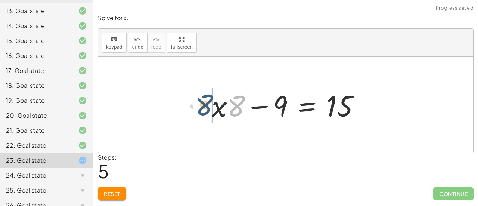
drag, startPoint x: 238, startPoint y: 109, endPoint x: 205, endPoint y: 108, distance: 32.9
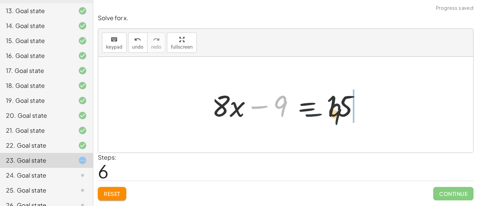
drag, startPoint x: 254, startPoint y: 107, endPoint x: 319, endPoint y: 115, distance: 65.4
click at [319, 115] on div at bounding box center [288, 104] width 161 height 38
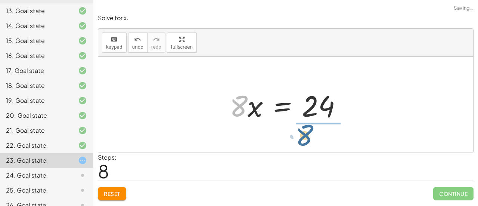
drag, startPoint x: 240, startPoint y: 106, endPoint x: 314, endPoint y: 124, distance: 75.7
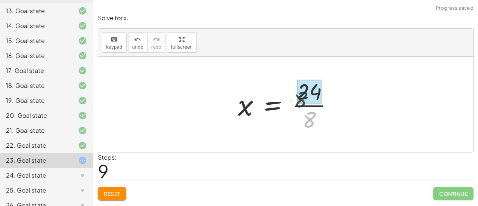
drag, startPoint x: 324, startPoint y: 121, endPoint x: 315, endPoint y: 98, distance: 24.3
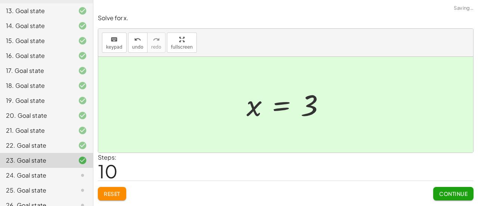
click at [466, 193] on span "Continue" at bounding box center [453, 193] width 28 height 7
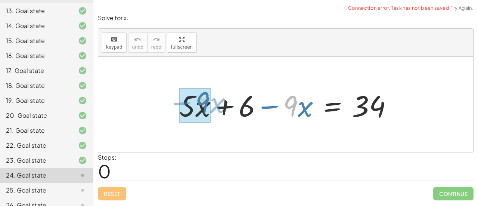
drag, startPoint x: 296, startPoint y: 103, endPoint x: 202, endPoint y: 99, distance: 94.5
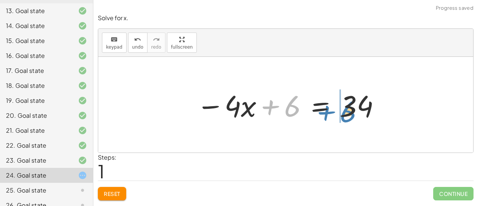
drag, startPoint x: 287, startPoint y: 105, endPoint x: 345, endPoint y: 111, distance: 58.2
click at [345, 111] on div at bounding box center [289, 104] width 192 height 38
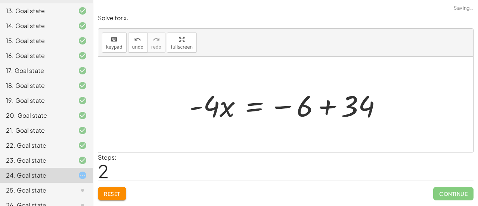
click at [417, 104] on div at bounding box center [285, 105] width 375 height 96
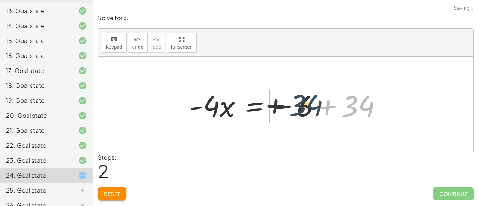
drag, startPoint x: 352, startPoint y: 104, endPoint x: 291, endPoint y: 104, distance: 61.2
click at [291, 104] on div at bounding box center [289, 104] width 206 height 38
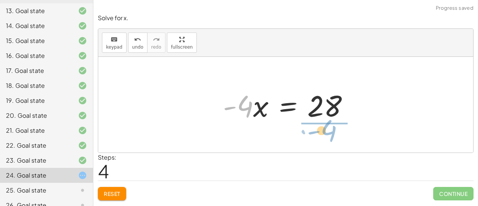
drag, startPoint x: 244, startPoint y: 107, endPoint x: 332, endPoint y: 131, distance: 91.2
click at [332, 131] on div "+ · 5 · x + 6 − · 9 · x = 34 − · 4 · x + 6 = 34 · - 4 · x = − 6 + 34 · - 4 · x …" at bounding box center [285, 105] width 375 height 96
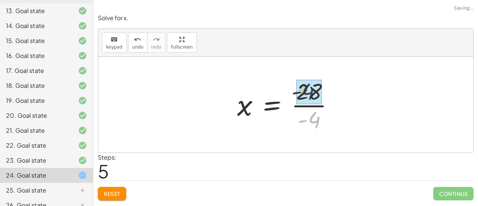
drag, startPoint x: 313, startPoint y: 120, endPoint x: 304, endPoint y: 89, distance: 32.4
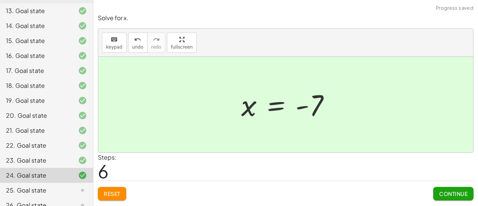
click at [458, 192] on span "Continue" at bounding box center [453, 193] width 28 height 7
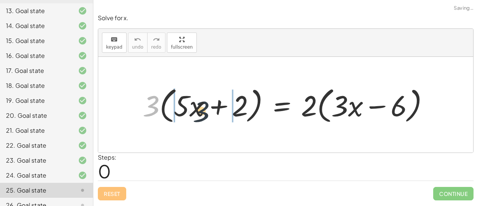
drag, startPoint x: 153, startPoint y: 102, endPoint x: 204, endPoint y: 107, distance: 51.4
click at [204, 107] on div at bounding box center [288, 104] width 299 height 42
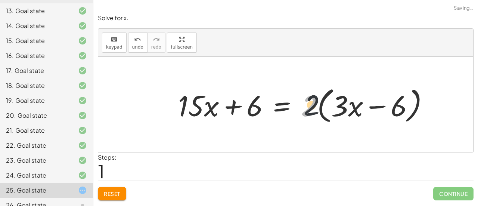
drag, startPoint x: 307, startPoint y: 105, endPoint x: 338, endPoint y: 100, distance: 31.4
click at [338, 100] on div at bounding box center [306, 104] width 264 height 42
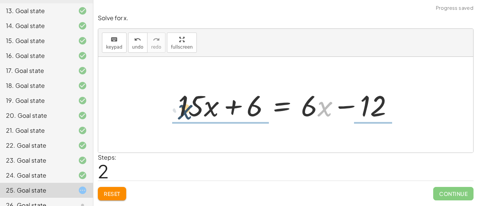
drag, startPoint x: 324, startPoint y: 105, endPoint x: 177, endPoint y: 105, distance: 147.5
click at [177, 105] on div at bounding box center [288, 104] width 228 height 38
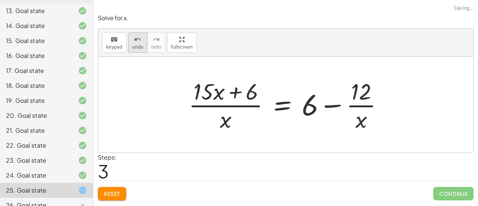
click at [137, 38] on icon "undo" at bounding box center [137, 39] width 7 height 9
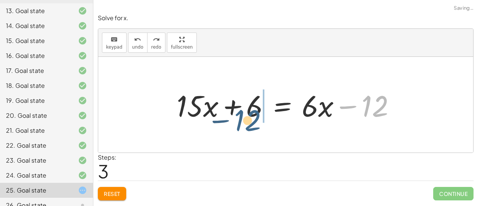
drag, startPoint x: 371, startPoint y: 108, endPoint x: 235, endPoint y: 122, distance: 137.3
click at [235, 122] on div at bounding box center [289, 104] width 232 height 38
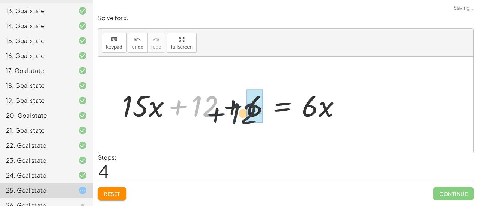
drag, startPoint x: 196, startPoint y: 101, endPoint x: 238, endPoint y: 109, distance: 42.2
click at [238, 109] on div at bounding box center [234, 104] width 232 height 38
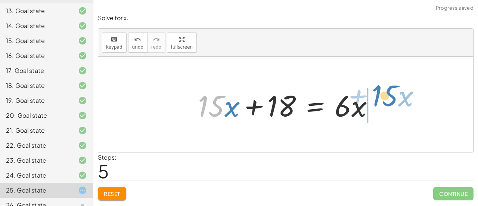
drag, startPoint x: 197, startPoint y: 107, endPoint x: 371, endPoint y: 97, distance: 173.9
click at [371, 97] on div at bounding box center [288, 104] width 189 height 38
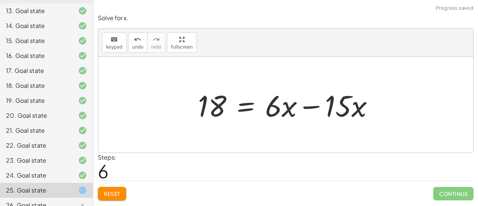
drag, startPoint x: 401, startPoint y: 105, endPoint x: 338, endPoint y: 108, distance: 62.8
click at [338, 108] on div "· 3 · ( + · 5 · x + 2 ) = · 2 · ( + · 3 · x − 6 ) + · 3 · 5 · x + · 3 · 2 = · 2…" at bounding box center [285, 105] width 375 height 96
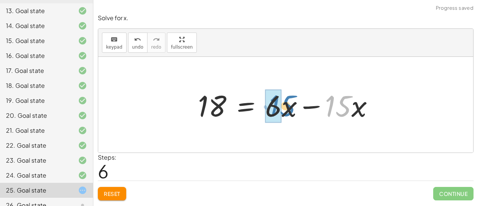
drag, startPoint x: 349, startPoint y: 108, endPoint x: 289, endPoint y: 108, distance: 60.5
click at [289, 108] on div at bounding box center [288, 104] width 189 height 38
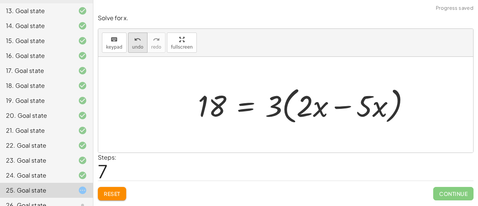
click at [132, 45] on span "undo" at bounding box center [137, 46] width 11 height 5
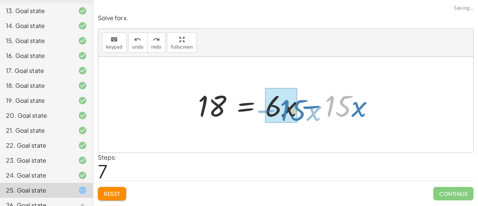
drag, startPoint x: 345, startPoint y: 100, endPoint x: 291, endPoint y: 103, distance: 54.2
click at [291, 103] on div at bounding box center [288, 104] width 189 height 38
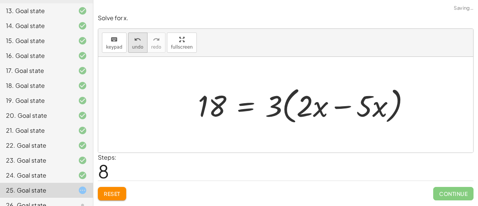
click at [137, 40] on icon "undo" at bounding box center [137, 39] width 7 height 9
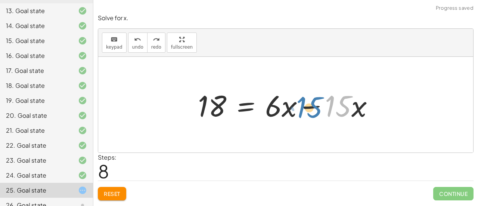
drag, startPoint x: 326, startPoint y: 115, endPoint x: 347, endPoint y: 97, distance: 27.8
click at [347, 97] on div at bounding box center [288, 104] width 189 height 38
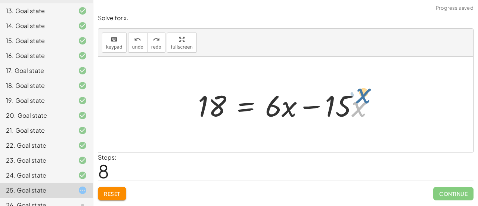
drag, startPoint x: 360, startPoint y: 106, endPoint x: 362, endPoint y: 92, distance: 13.6
click at [362, 92] on div at bounding box center [288, 104] width 189 height 38
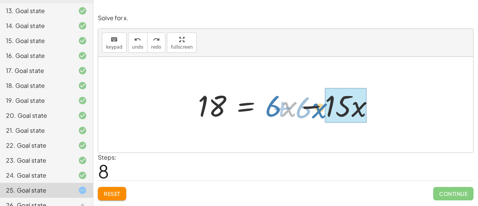
drag, startPoint x: 285, startPoint y: 107, endPoint x: 315, endPoint y: 108, distance: 30.7
click at [315, 108] on div at bounding box center [288, 104] width 189 height 38
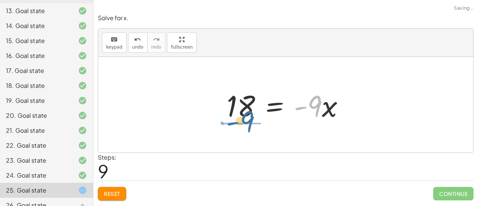
drag, startPoint x: 311, startPoint y: 104, endPoint x: 242, endPoint y: 119, distance: 70.7
click at [242, 119] on div at bounding box center [288, 104] width 131 height 38
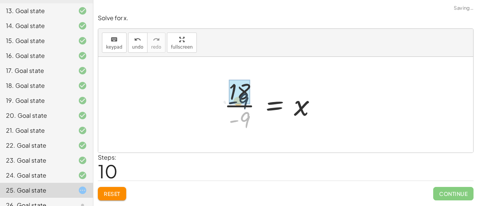
drag, startPoint x: 242, startPoint y: 119, endPoint x: 239, endPoint y: 98, distance: 21.5
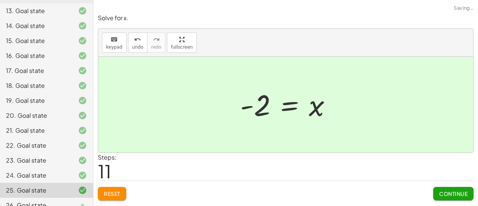
click at [454, 193] on span "Continue" at bounding box center [453, 193] width 28 height 7
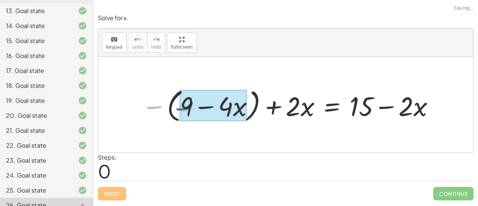
drag, startPoint x: 149, startPoint y: 100, endPoint x: 182, endPoint y: 101, distance: 33.3
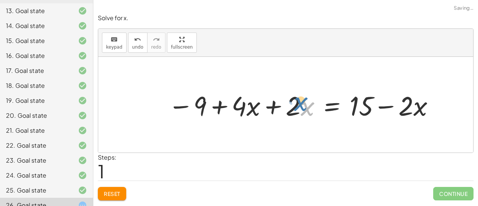
drag, startPoint x: 301, startPoint y: 103, endPoint x: 321, endPoint y: 99, distance: 20.6
click at [321, 99] on div at bounding box center [301, 104] width 275 height 35
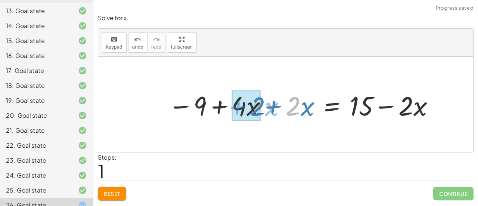
drag, startPoint x: 294, startPoint y: 103, endPoint x: 252, endPoint y: 103, distance: 42.2
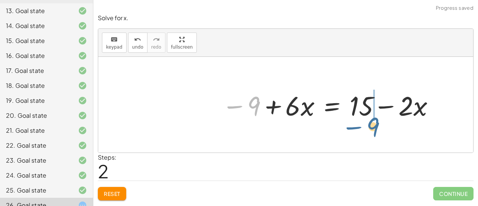
drag, startPoint x: 239, startPoint y: 106, endPoint x: 360, endPoint y: 126, distance: 122.1
click at [360, 126] on div "− ( + 9 − · 4 · x ) + · 2 · x = + 15 − · 2 · x − 9 + · 4 · x + · 2 · x = + 15 −…" at bounding box center [285, 105] width 375 height 96
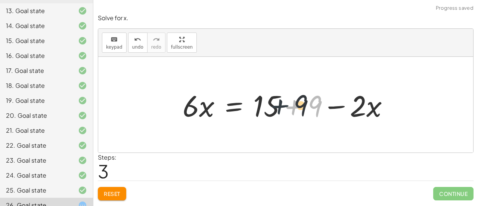
drag, startPoint x: 295, startPoint y: 106, endPoint x: 272, endPoint y: 106, distance: 23.1
click at [272, 106] on div at bounding box center [289, 104] width 220 height 38
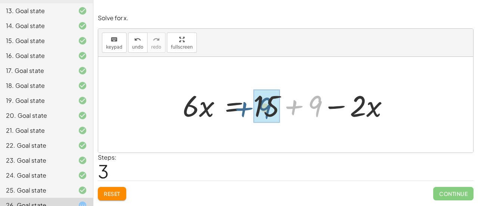
drag, startPoint x: 295, startPoint y: 108, endPoint x: 240, endPoint y: 111, distance: 54.9
click at [240, 111] on div at bounding box center [289, 104] width 220 height 38
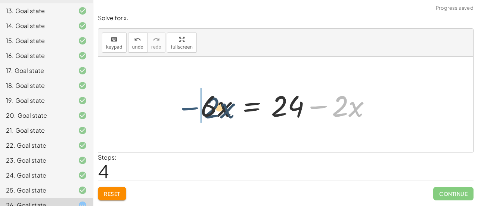
drag, startPoint x: 315, startPoint y: 104, endPoint x: 178, endPoint y: 105, distance: 137.8
click at [178, 105] on div "− ( + 9 − · 4 · x ) + · 2 · x = + 15 − · 2 · x − 9 + · 4 · x + · 2 · x = + 15 −…" at bounding box center [285, 105] width 375 height 96
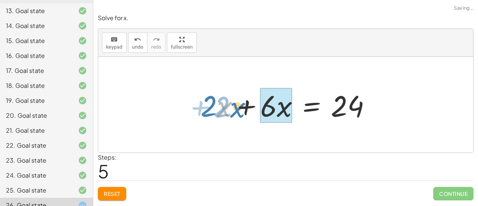
drag, startPoint x: 220, startPoint y: 105, endPoint x: 267, endPoint y: 102, distance: 47.1
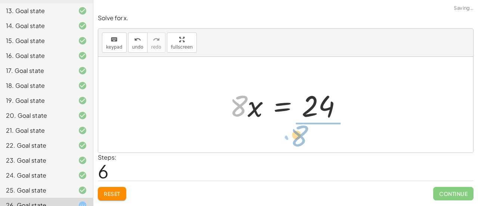
drag, startPoint x: 244, startPoint y: 106, endPoint x: 333, endPoint y: 127, distance: 91.7
click at [333, 127] on div "− ( + 9 − · 4 · x ) + · 2 · x = + 15 − · 2 · x − 9 + · 4 · x + · 2 · x = + 15 −…" at bounding box center [285, 105] width 375 height 96
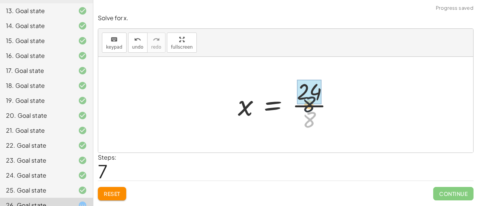
drag, startPoint x: 306, startPoint y: 115, endPoint x: 304, endPoint y: 87, distance: 27.7
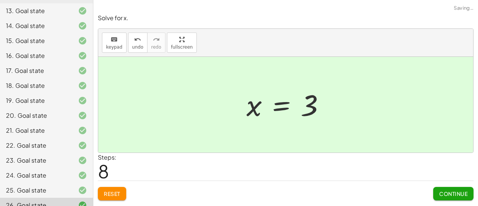
click at [463, 187] on button "Continue" at bounding box center [453, 193] width 40 height 13
